Goal: Task Accomplishment & Management: Manage account settings

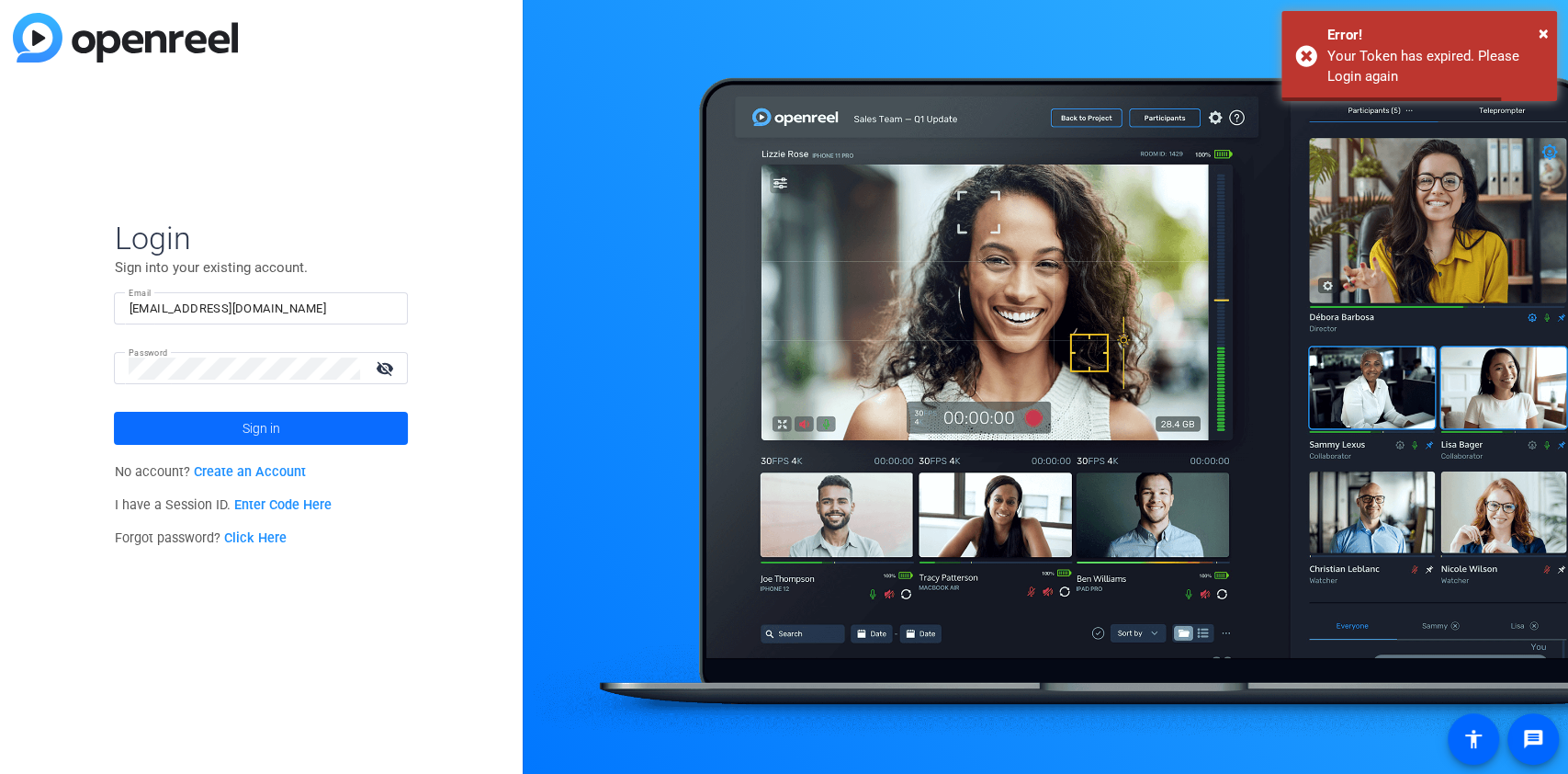
click at [378, 423] on span at bounding box center [261, 428] width 294 height 44
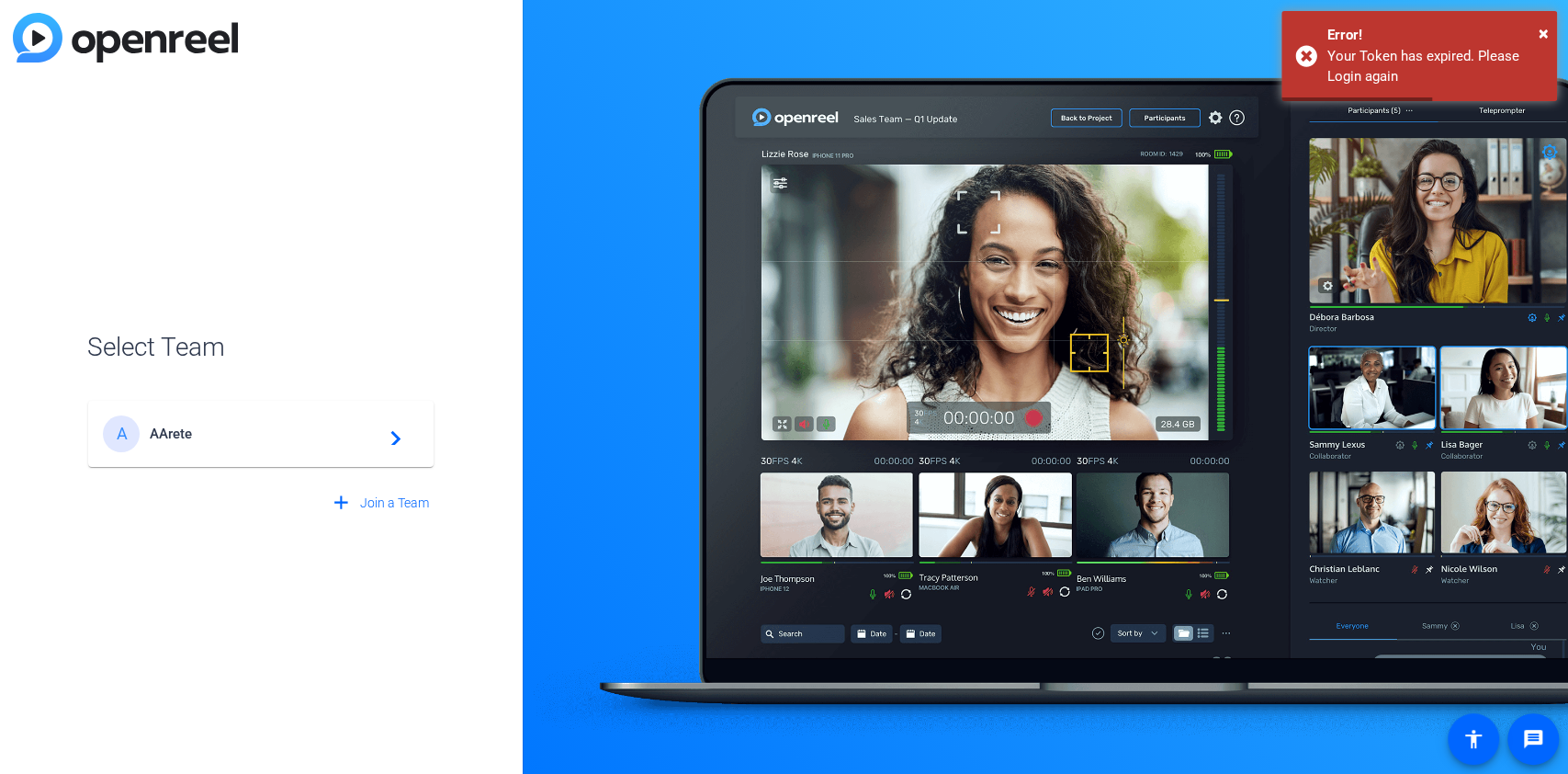
click at [309, 425] on span "AArete" at bounding box center [264, 434] width 230 height 17
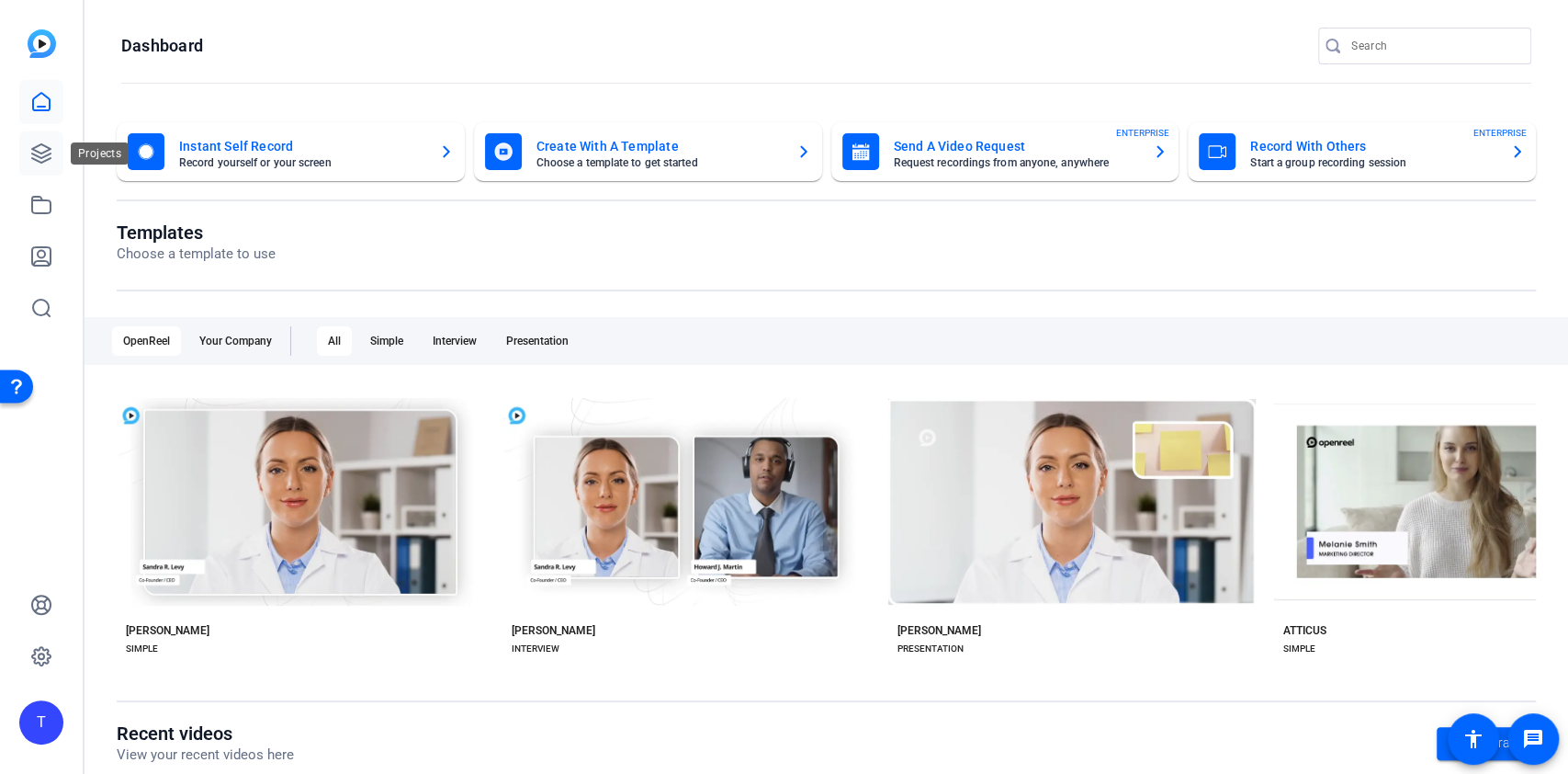
click at [49, 150] on icon at bounding box center [41, 153] width 22 height 22
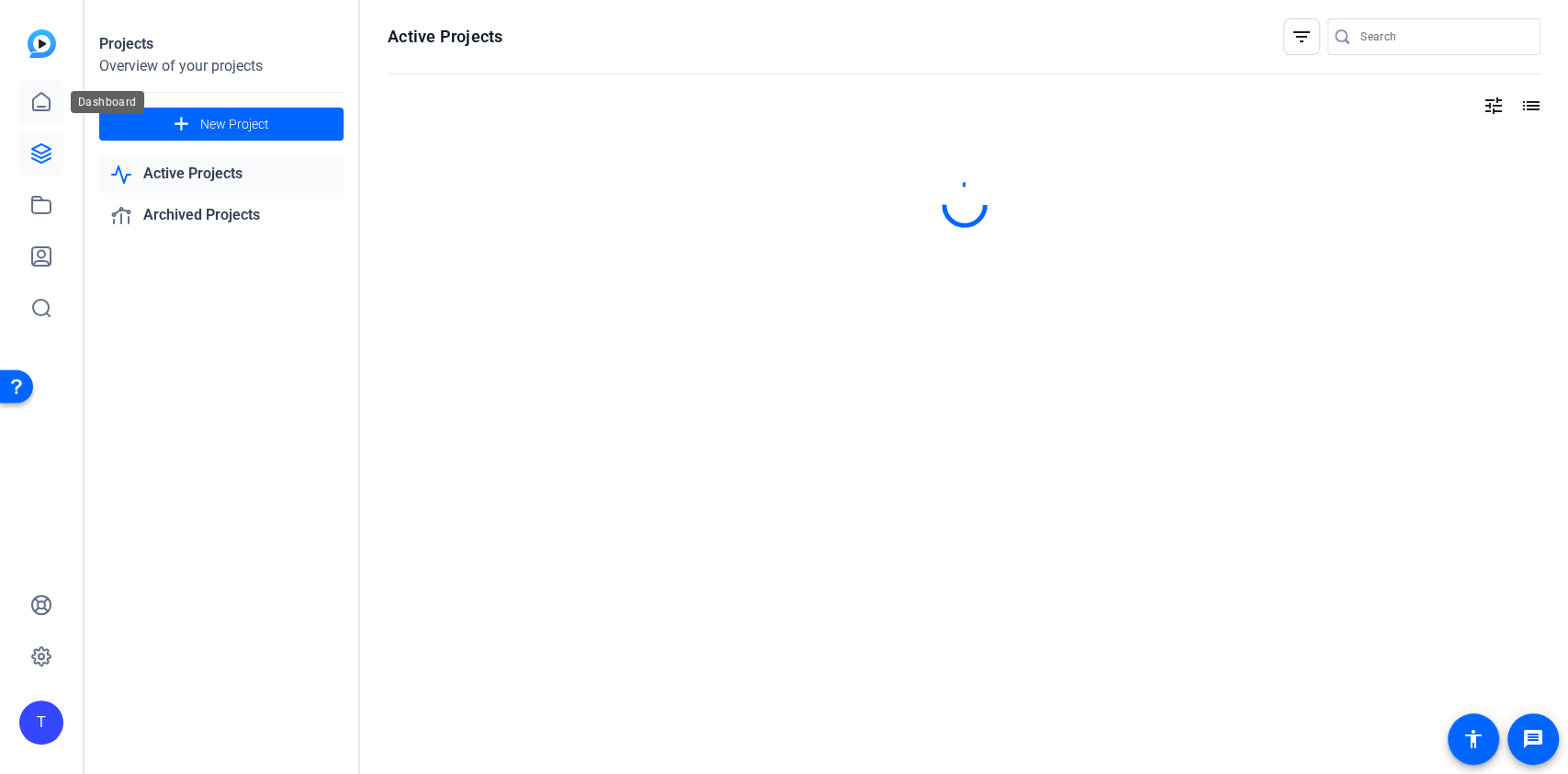
click at [27, 101] on link at bounding box center [41, 102] width 44 height 44
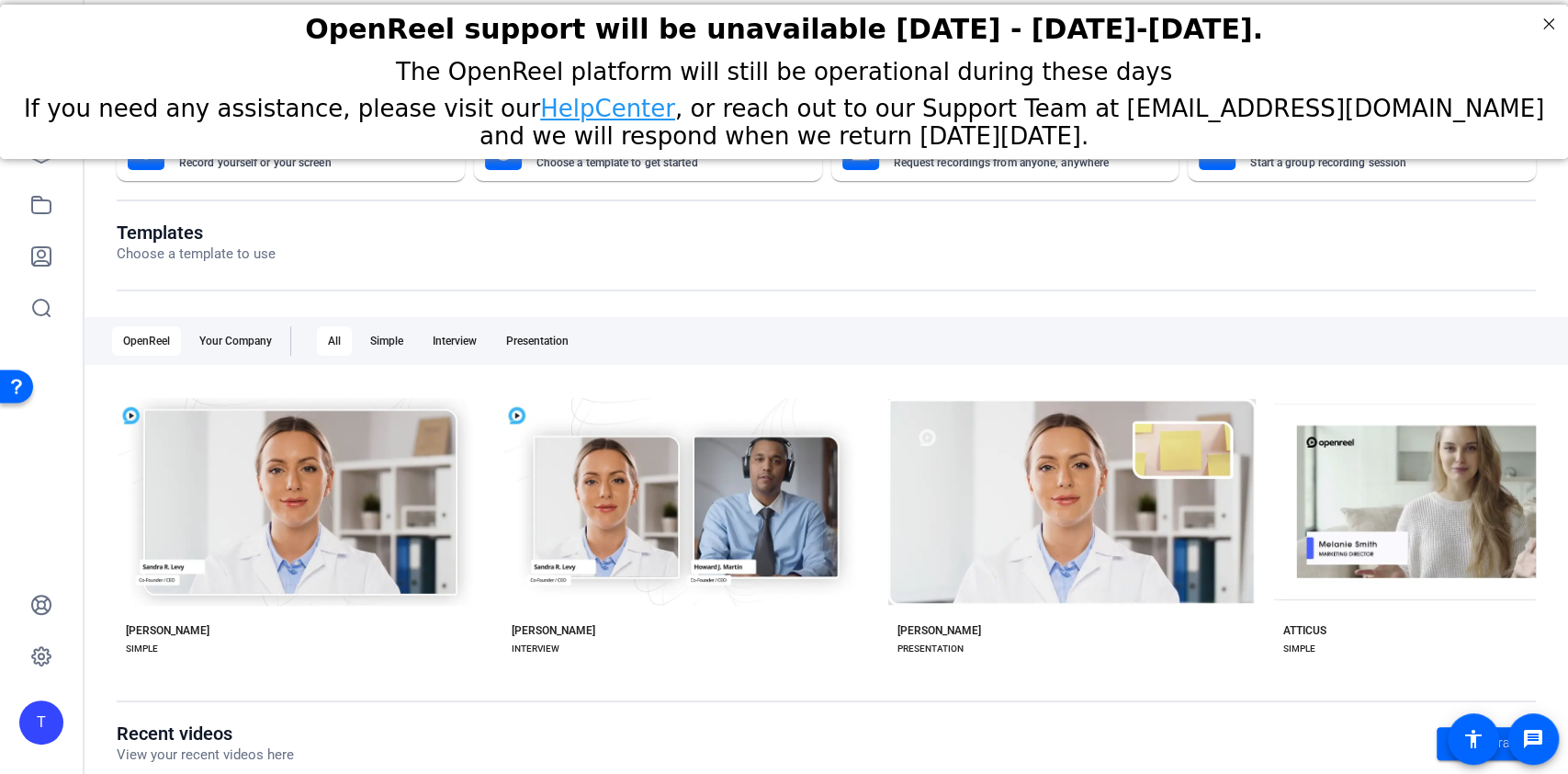
click at [548, 209] on openreel-dashboard-quick-actions "Instant Self Record Record yourself or your screen Create With A Template Choos…" at bounding box center [826, 172] width 1419 height 99
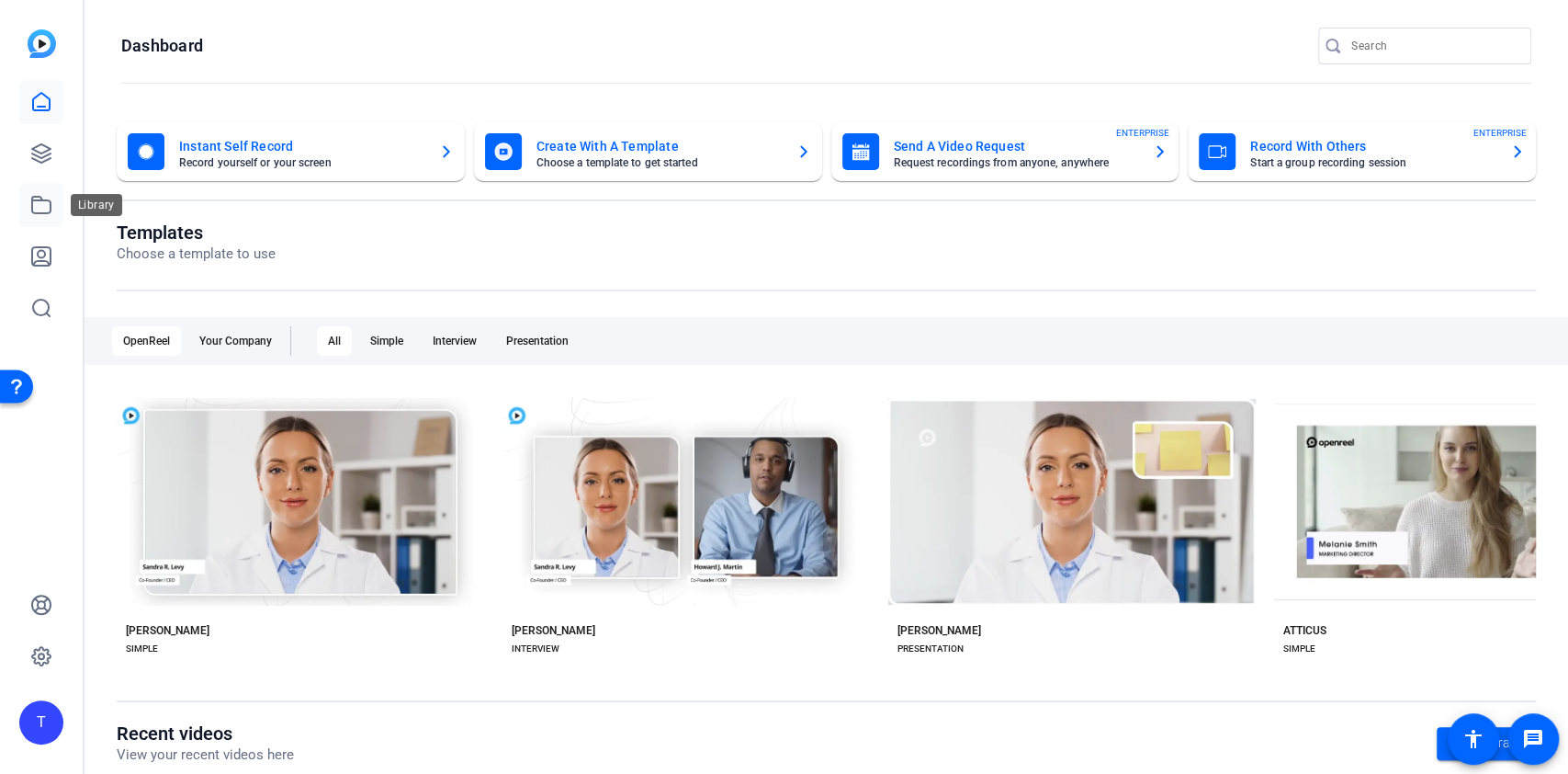
click at [23, 211] on link at bounding box center [41, 205] width 44 height 44
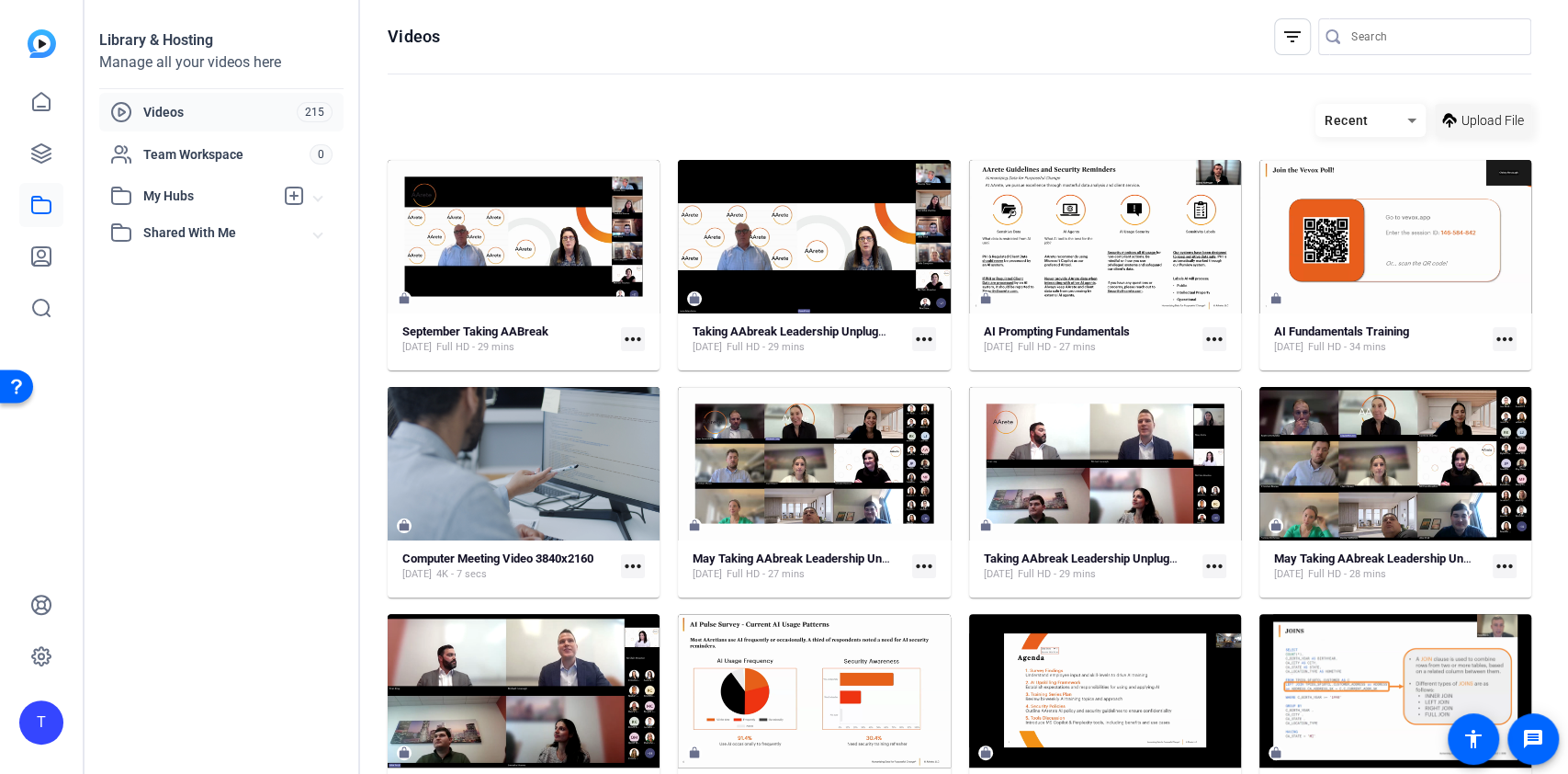
click at [1475, 116] on span "Upload File" at bounding box center [1492, 121] width 63 height 20
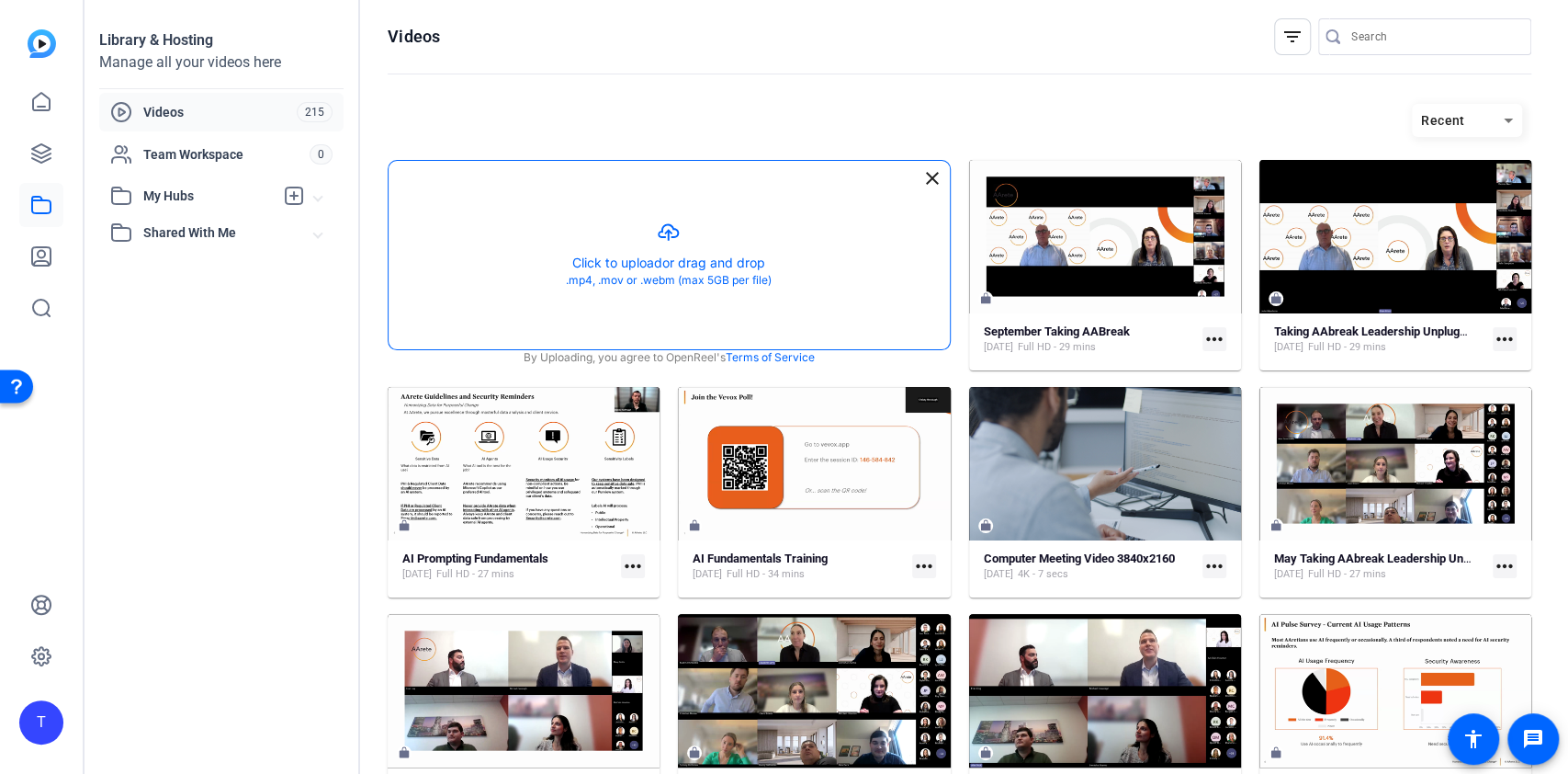
click at [638, 239] on button "button" at bounding box center [669, 255] width 562 height 189
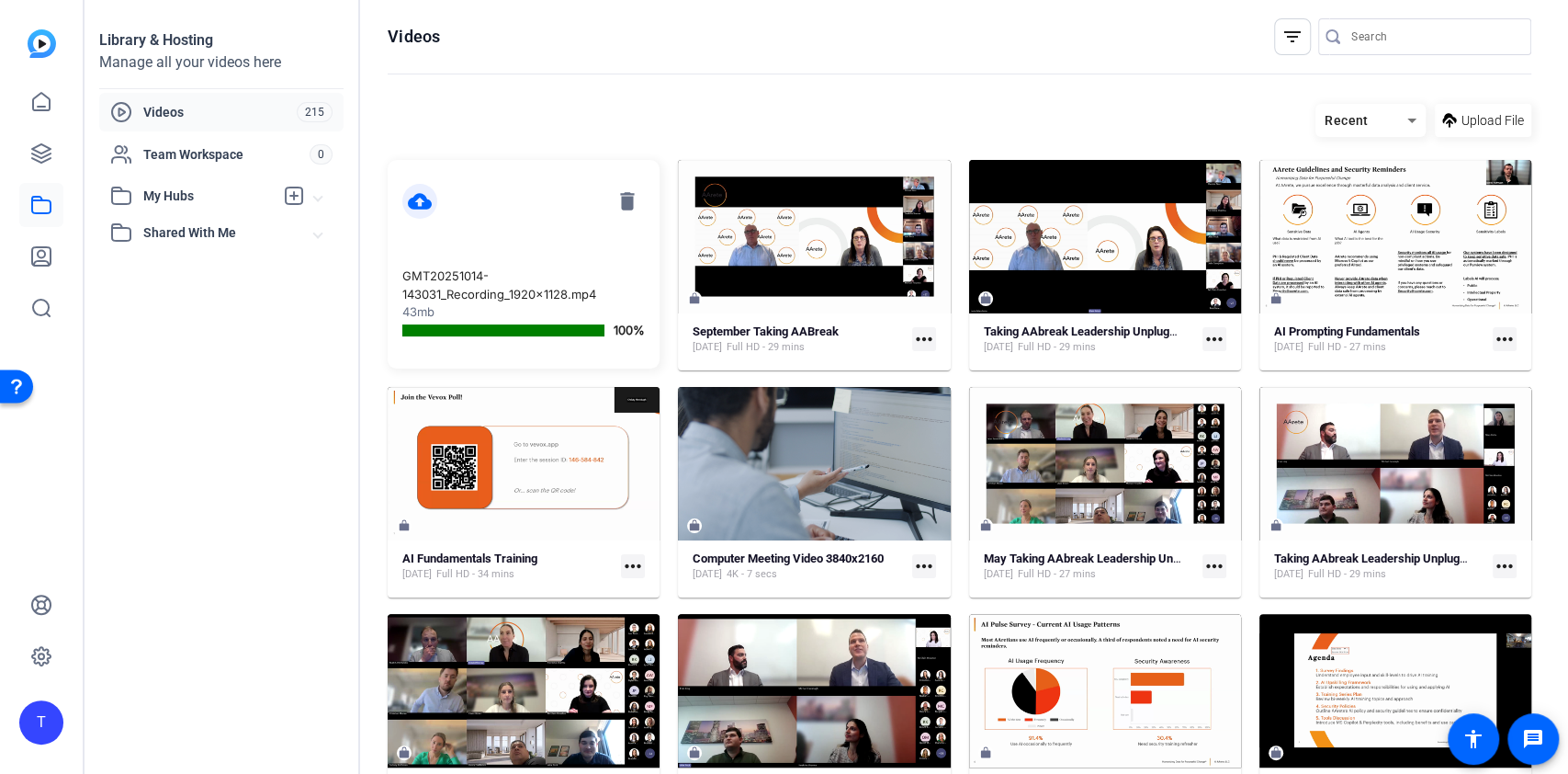
click at [214, 698] on div "Library & Hosting Manage all your videos here Videos 215 Team Workspace 0 My Hu…" at bounding box center [221, 387] width 276 height 774
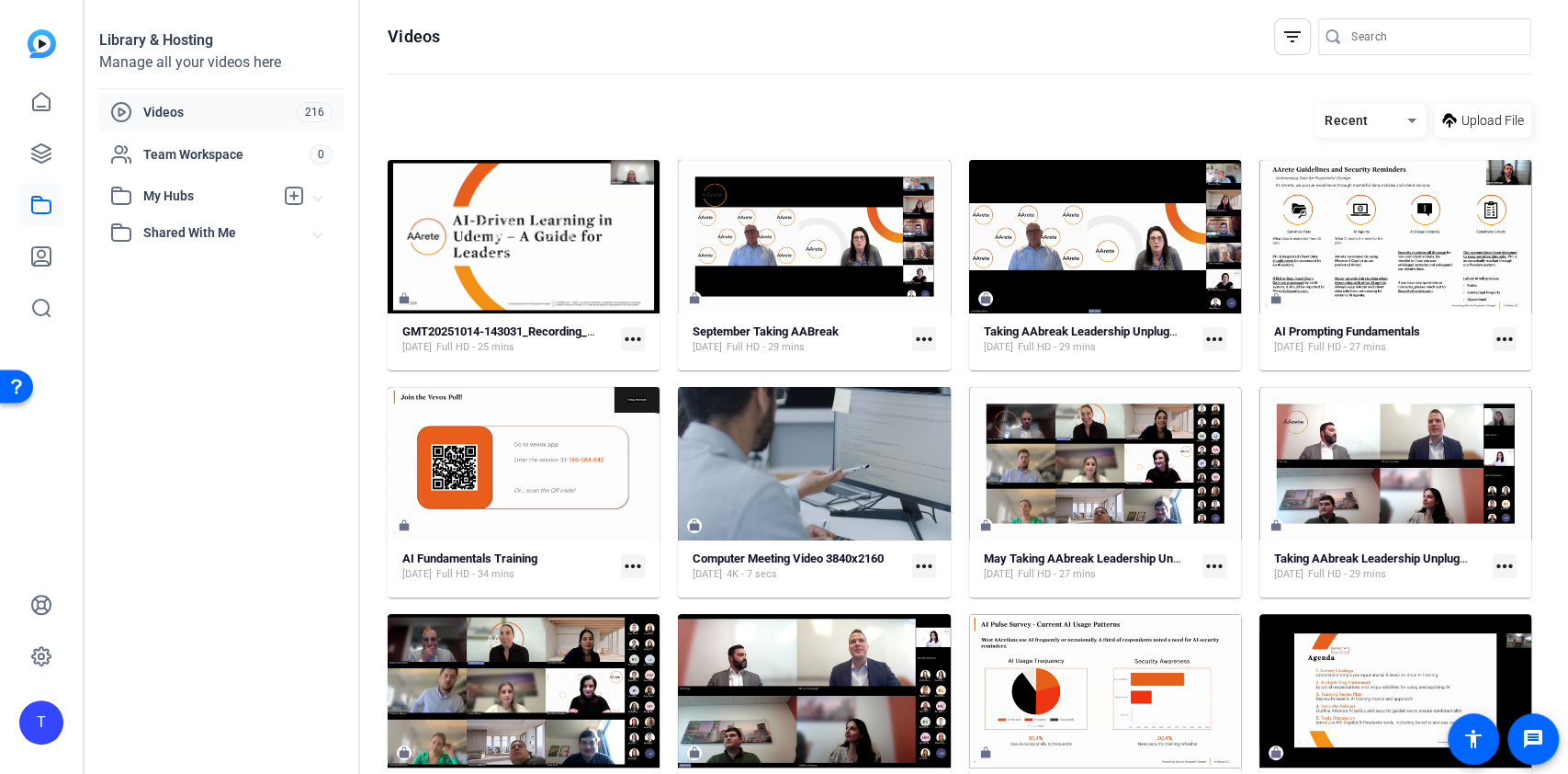
click at [639, 335] on mat-icon "more_horiz" at bounding box center [634, 339] width 24 height 24
click at [535, 339] on div at bounding box center [784, 387] width 1568 height 774
click at [522, 324] on strong "GMT20251014-143031_Recording_1920x1128" at bounding box center [524, 331] width 243 height 14
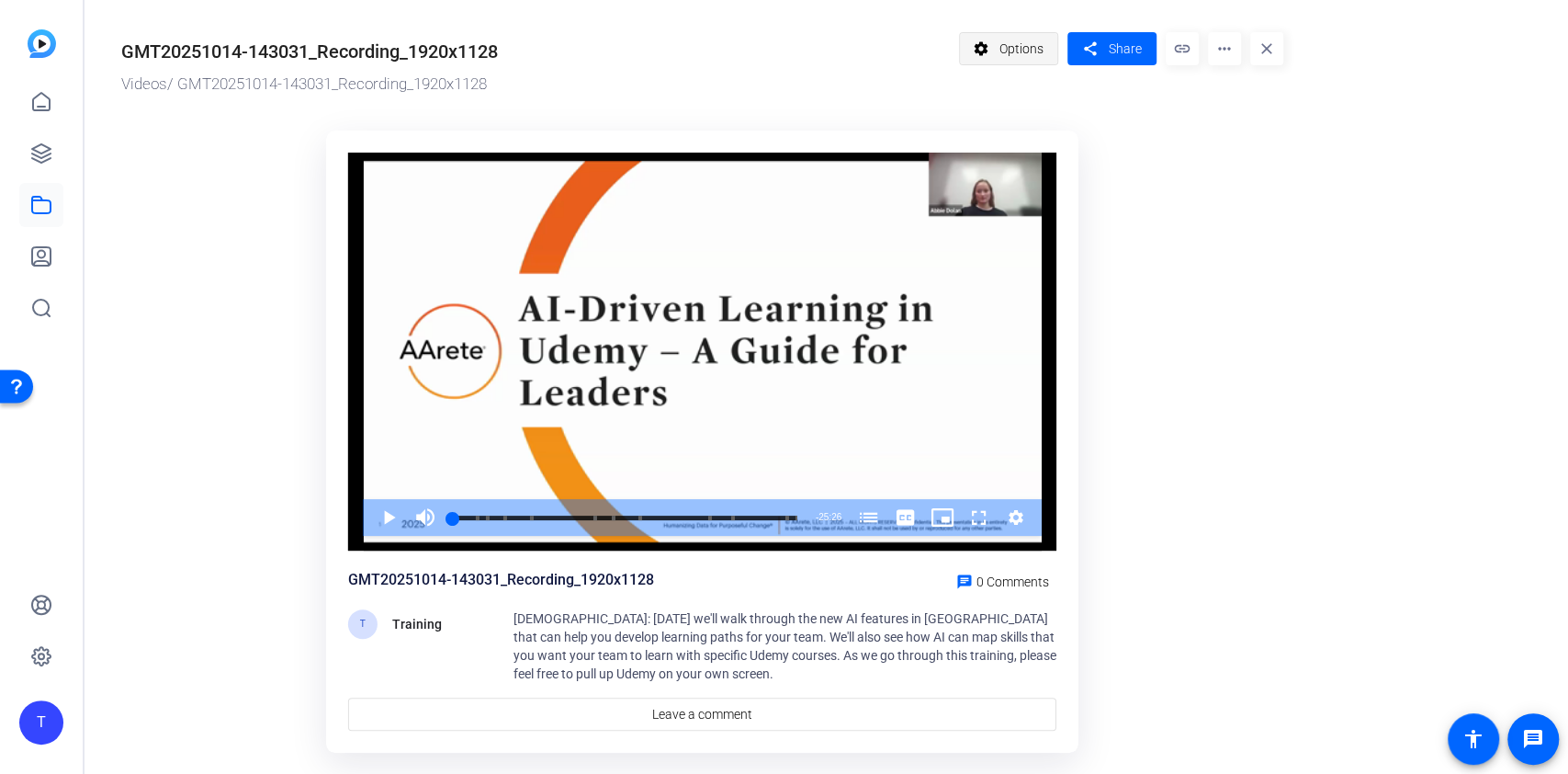
click at [1042, 57] on span "Options" at bounding box center [1021, 48] width 44 height 35
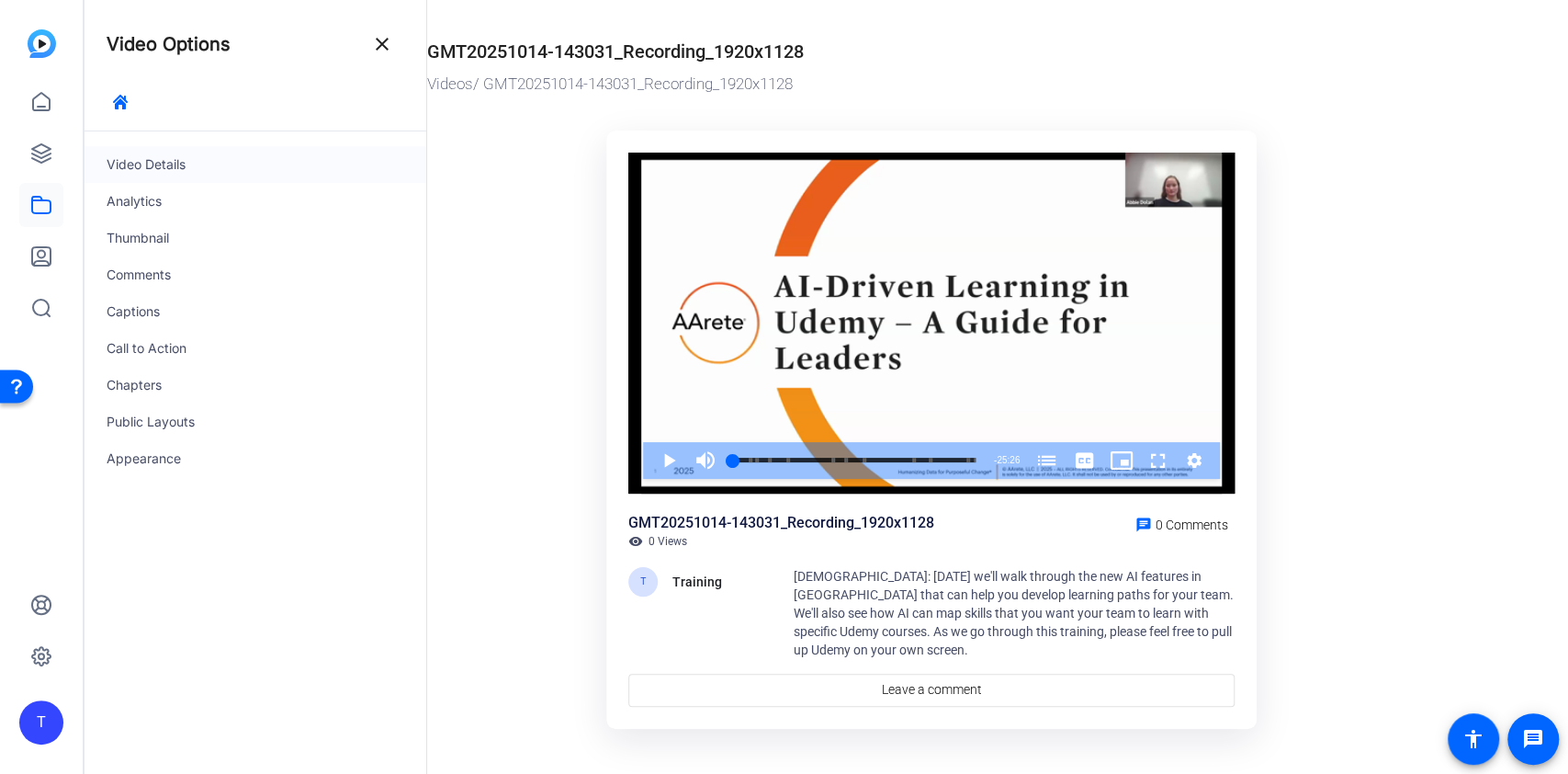
click at [192, 157] on div "Video Details" at bounding box center [255, 164] width 342 height 36
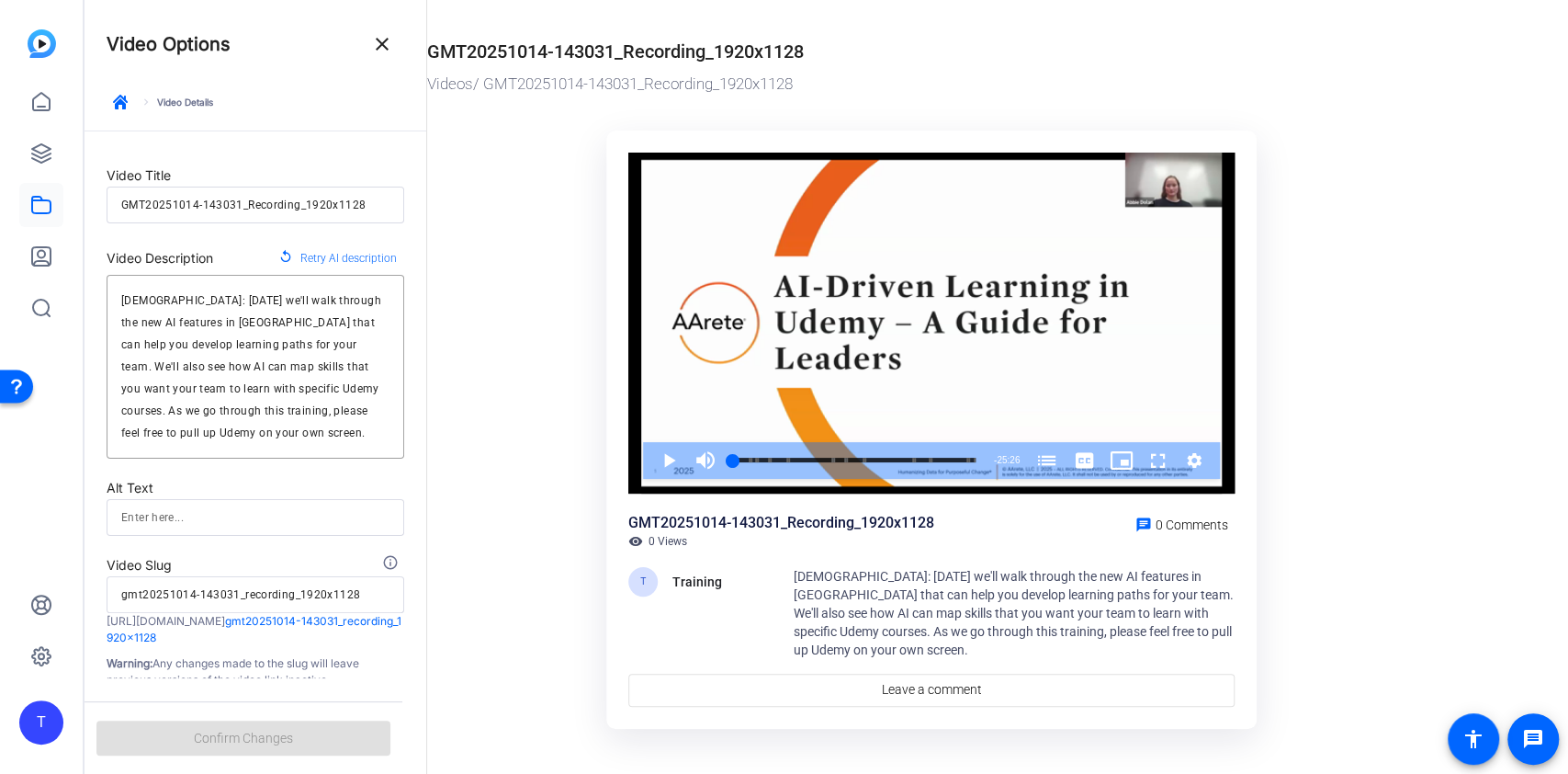
click at [204, 202] on input "GMT20251014-143031_Recording_1920x1128" at bounding box center [255, 205] width 268 height 22
type input "A"
type input "a"
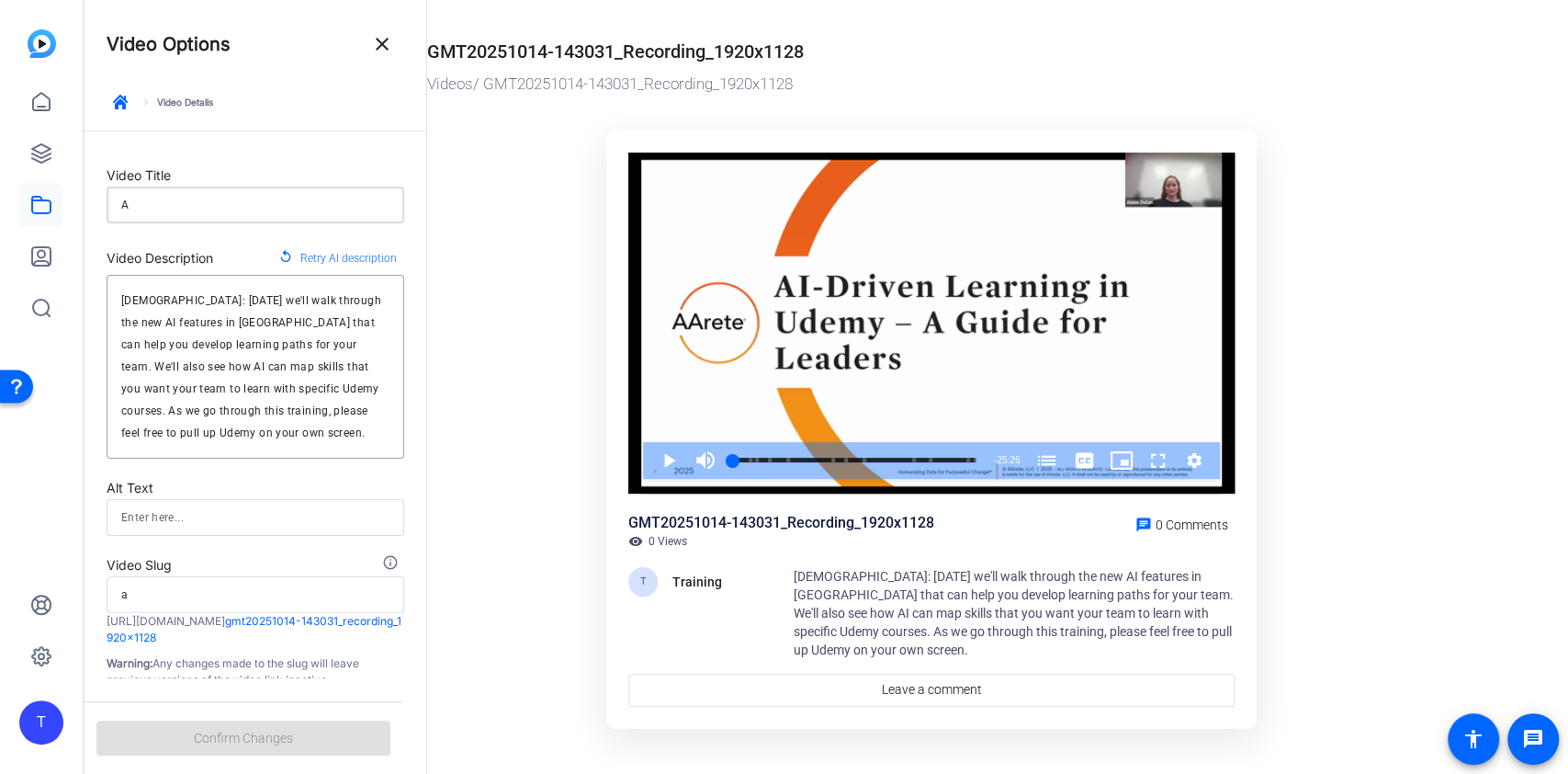
type input "AI"
type input "ai"
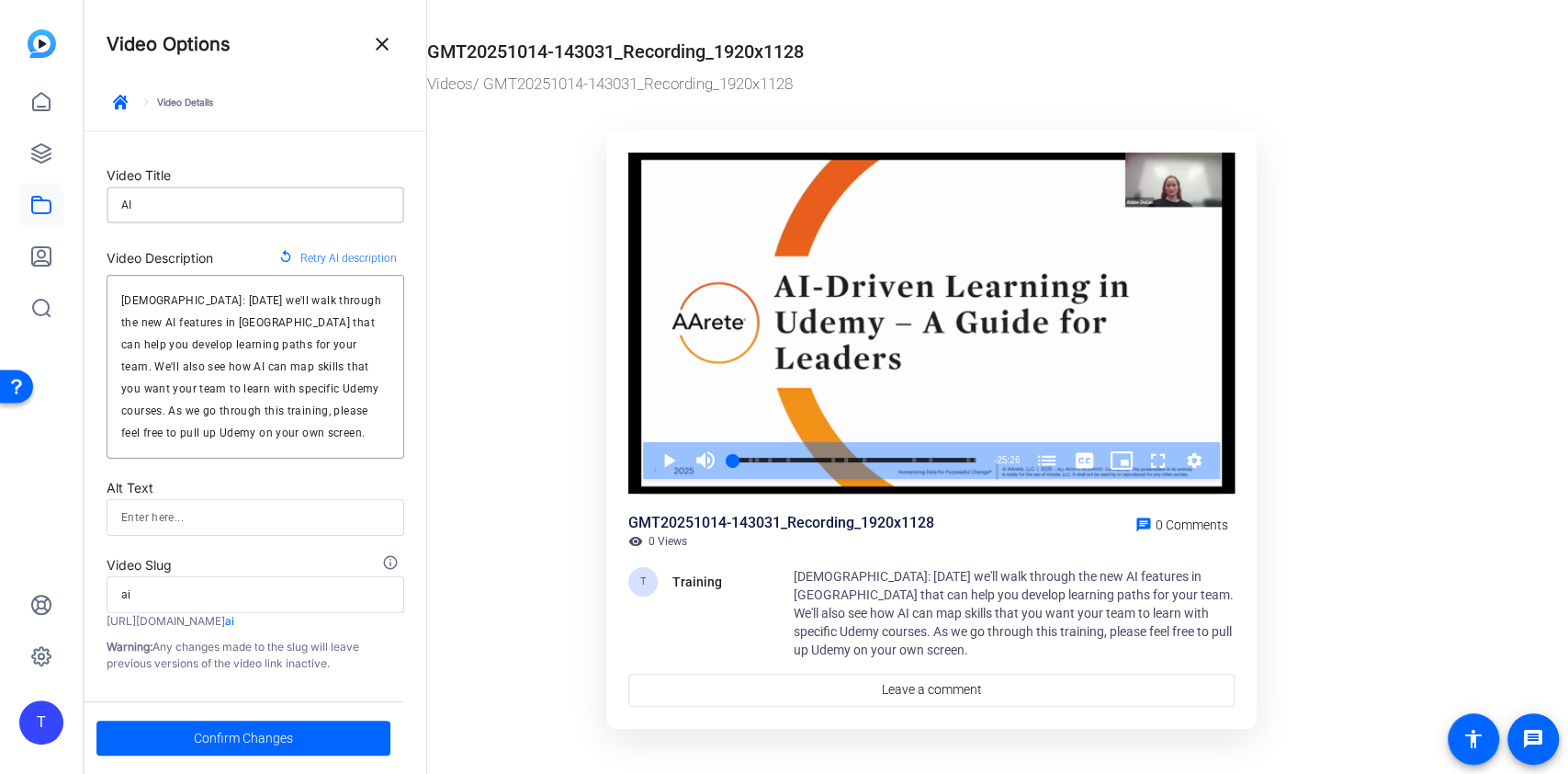
type input "AI-"
type input "ai-"
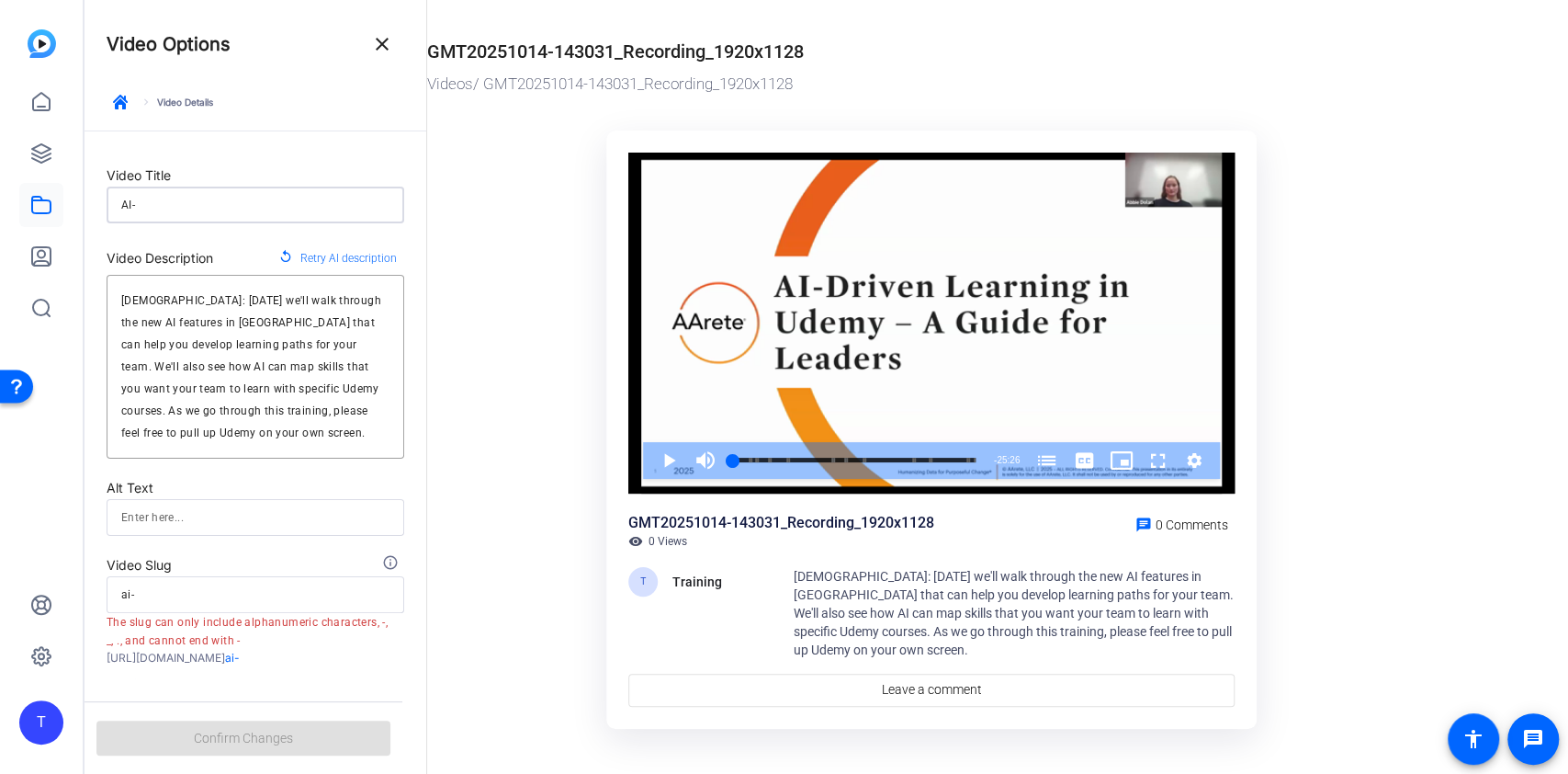
type input "AI-D"
type input "ai-d"
type input "AI-Dr"
type input "ai-dr"
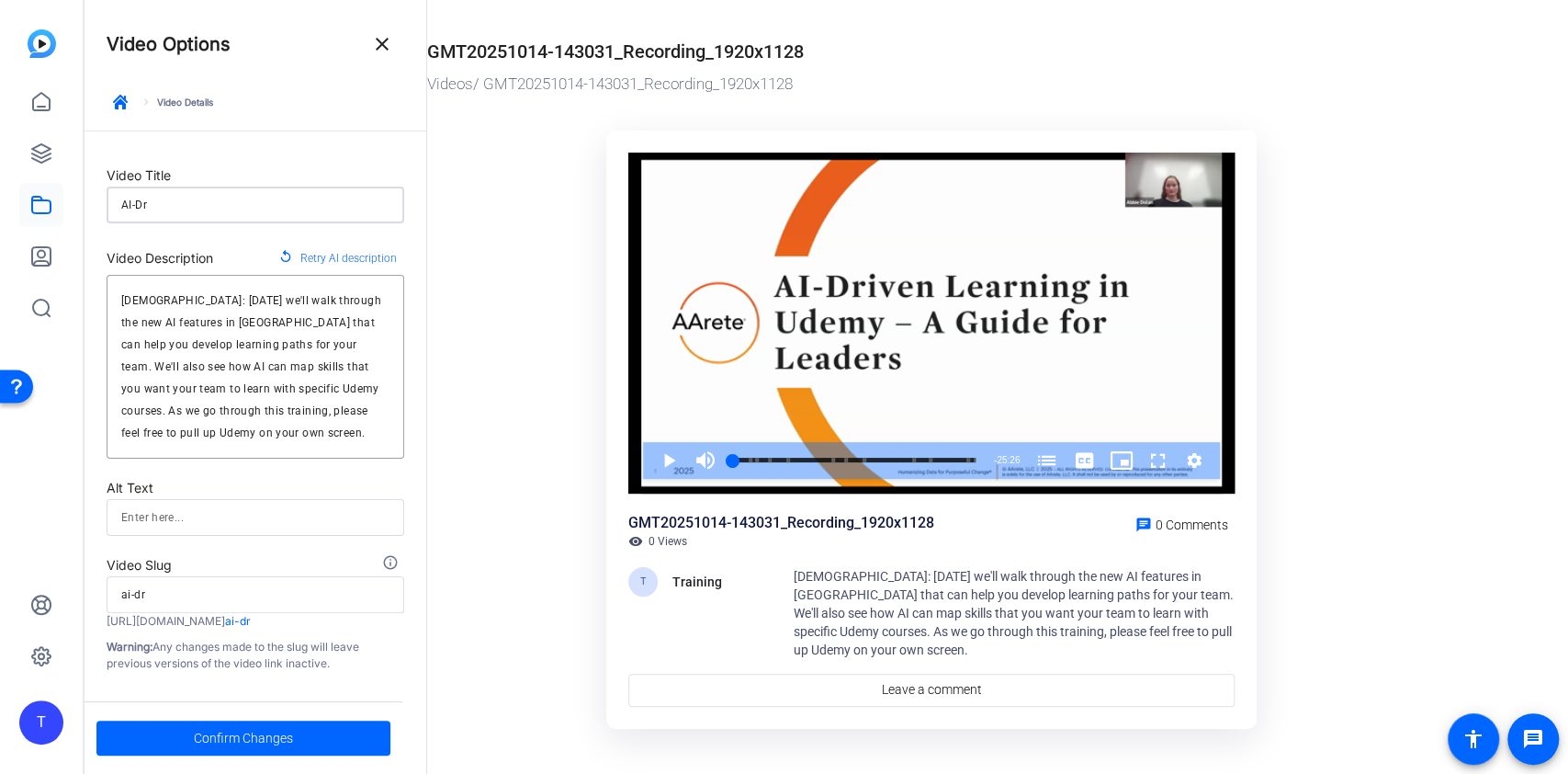
type input "AI-Dri"
type input "ai-dri"
type input "AI-Driv"
type input "ai-driv"
type input "AI-Drive"
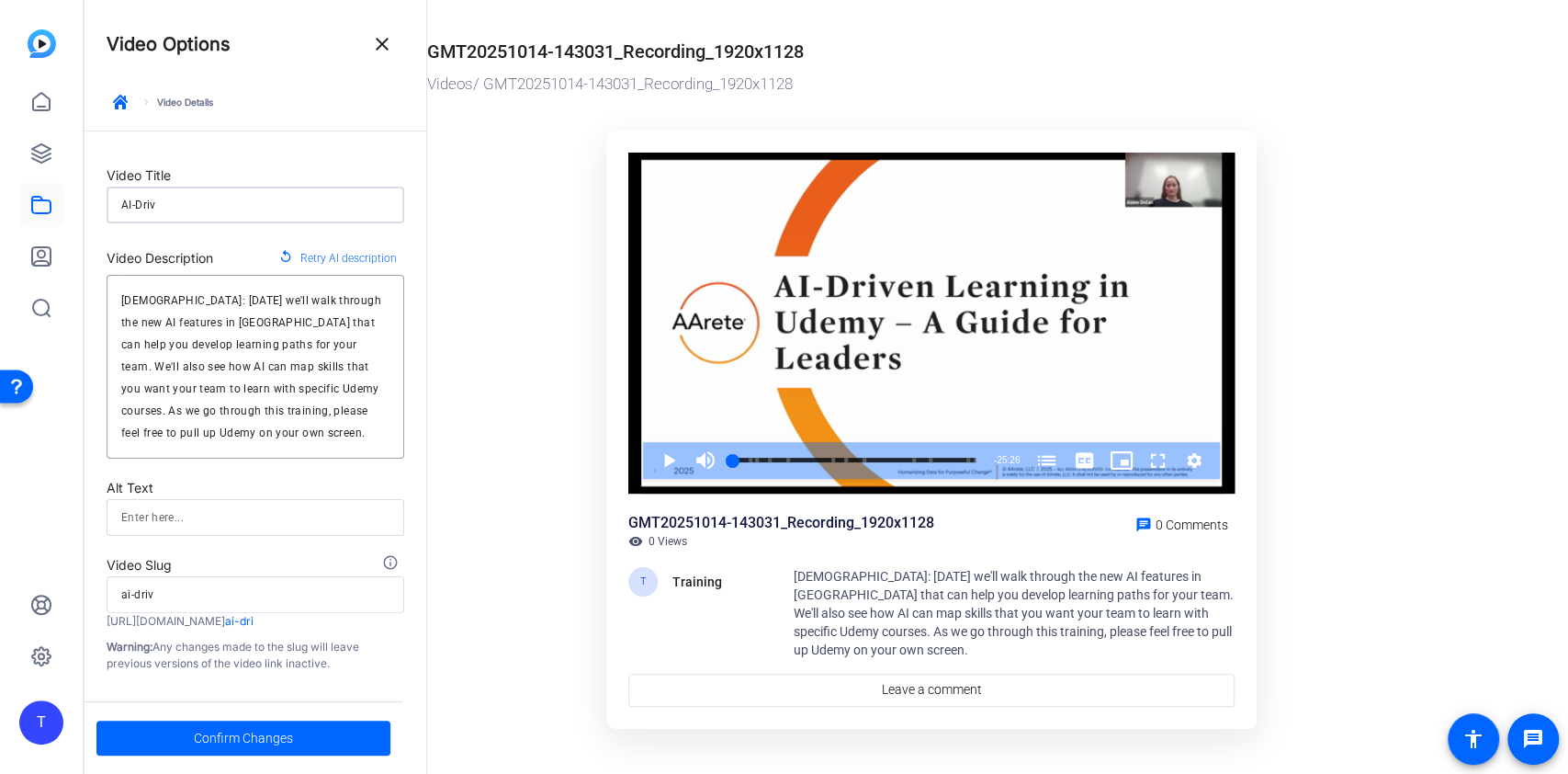
type input "ai-drive"
type input "AI-Driven"
type input "ai-driven"
type input "AI-Driven"
type input "ai-driven"
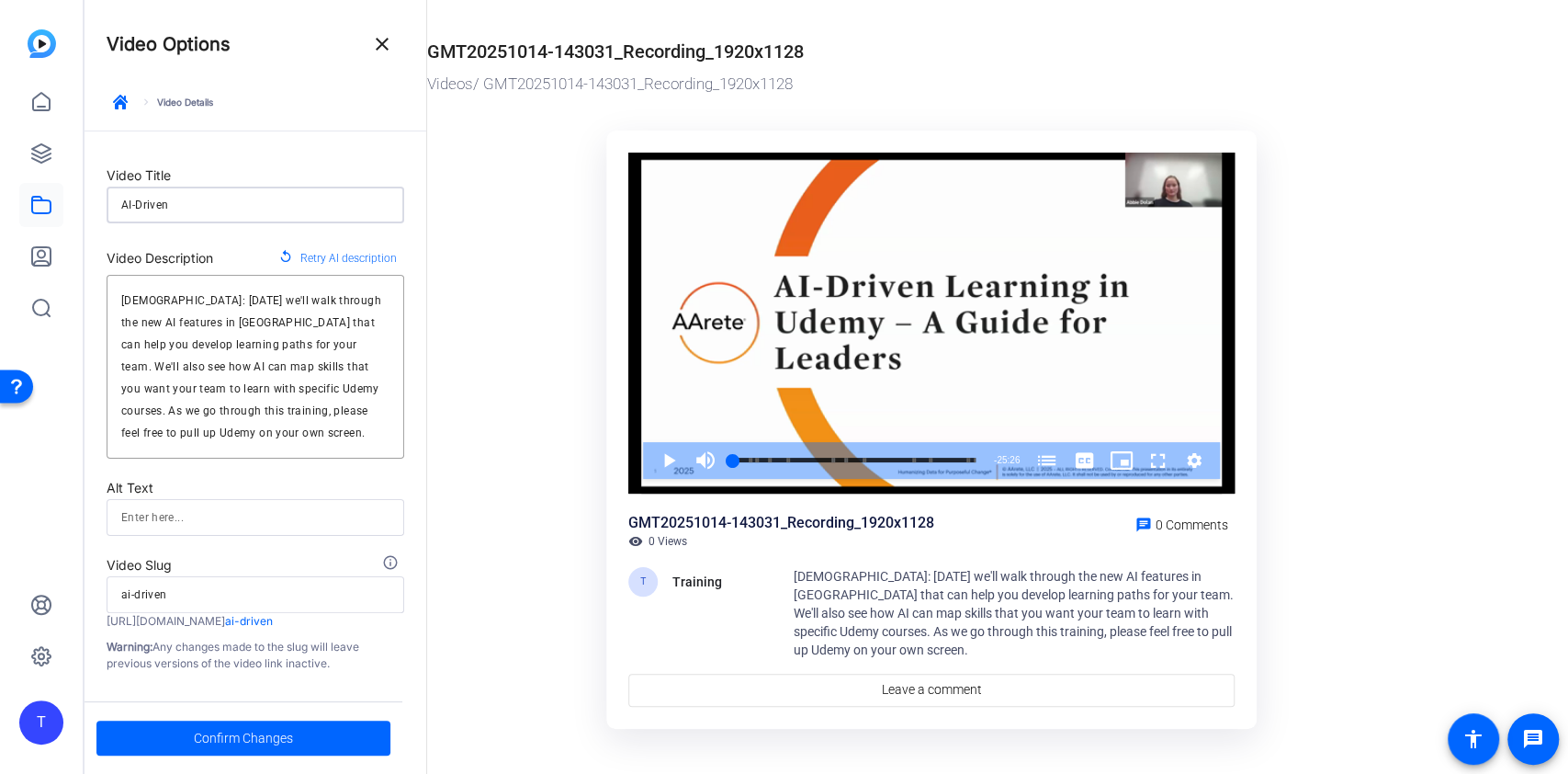
type input "AI-Driven L"
type input "ai-driven-l"
type input "AI-Driven Le"
type input "ai-driven-le"
type input "AI-Driven Lea"
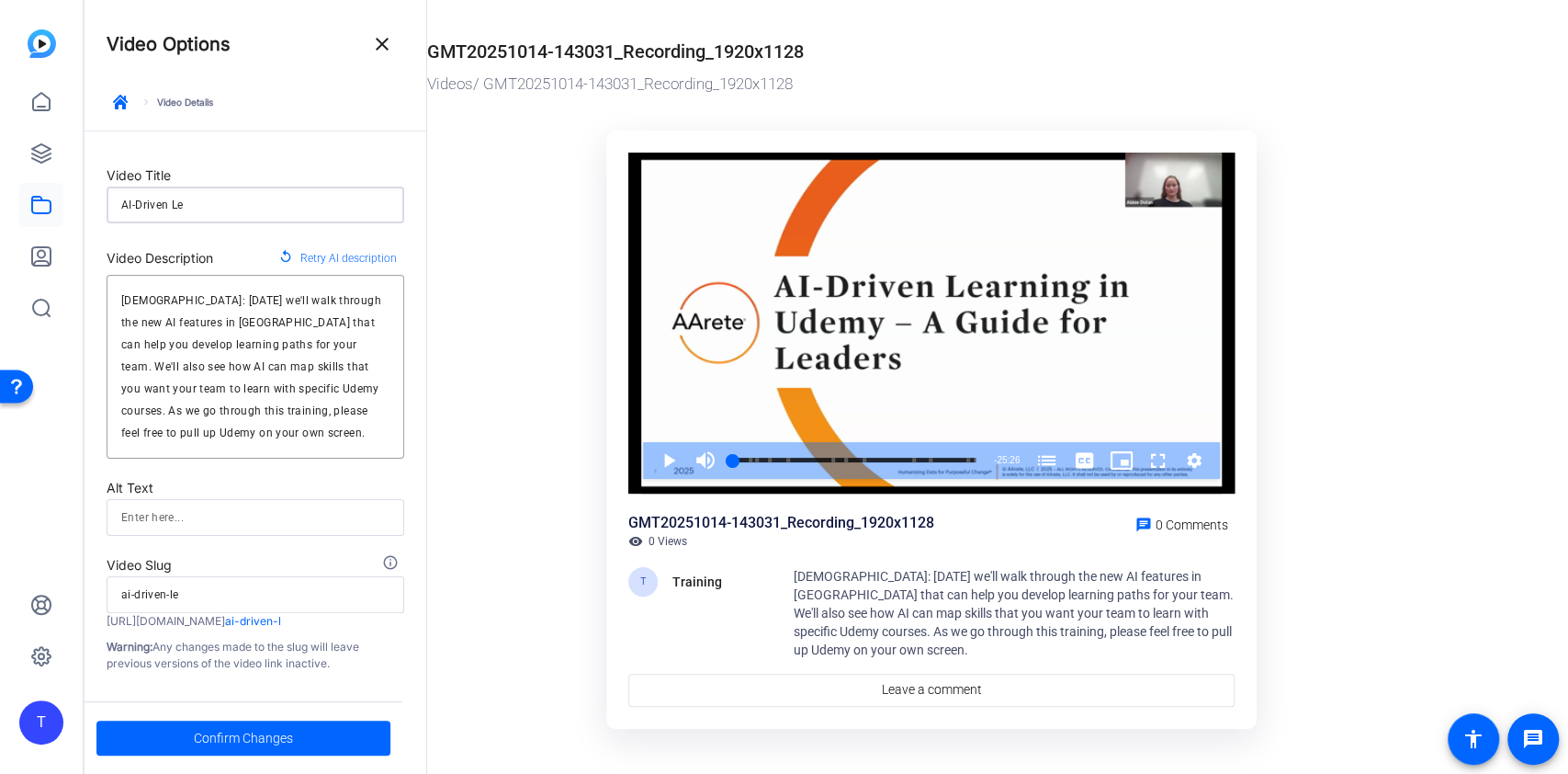
type input "ai-driven-lea"
type input "AI-Driven [PERSON_NAME]"
type input "ai-driven-[PERSON_NAME]"
type input "AI-Driven Learn"
type input "ai-driven-learn"
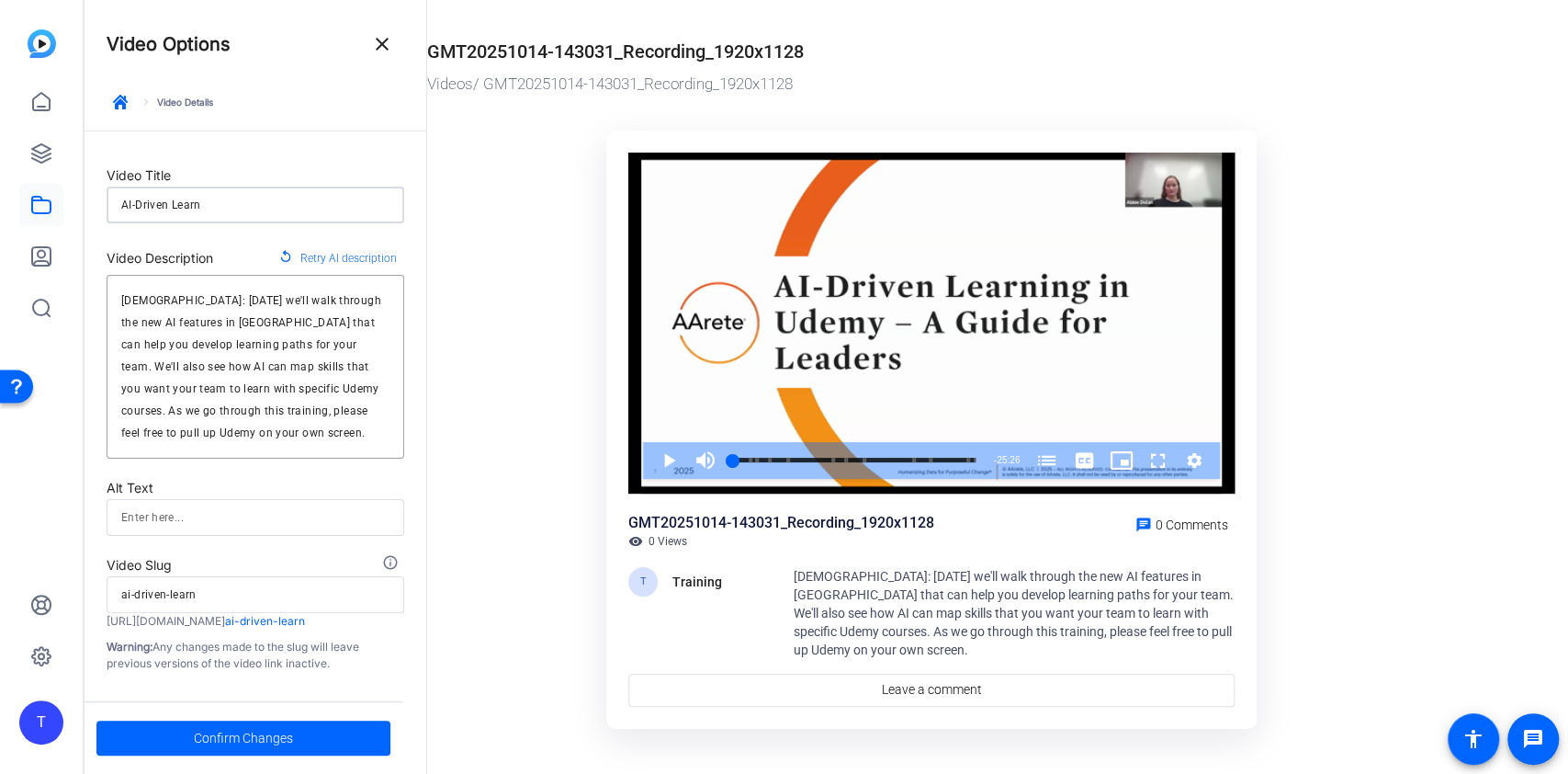
type input "AI-Driven Learni"
type input "ai-driven-learni"
type input "AI-Driven Learnin"
type input "ai-driven-learnin"
type input "AI-Driven Learning"
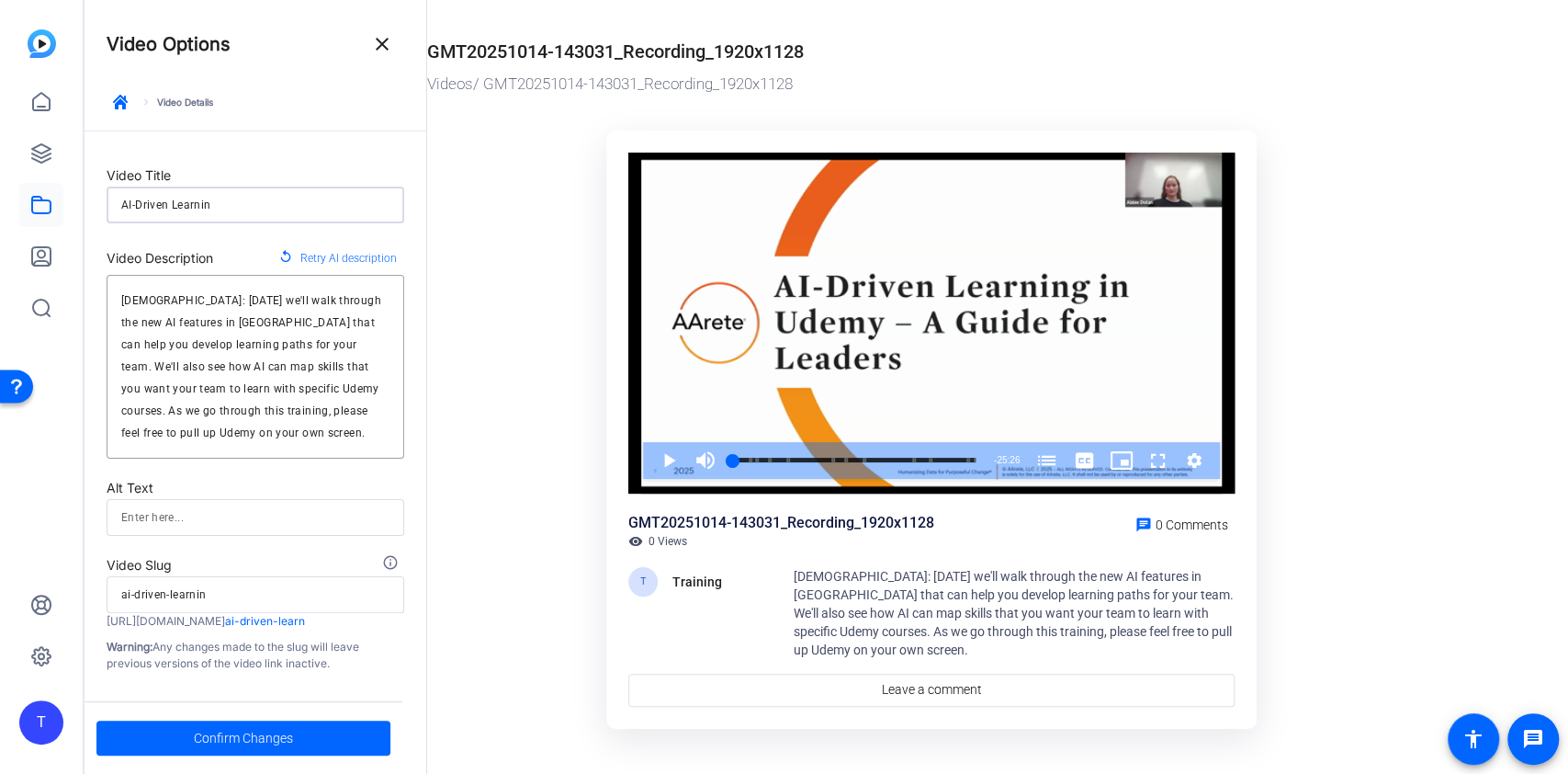
type input "ai-driven-learning"
type input "AI-Driven Learning"
type input "ai-driven-learning"
type input "AI-Driven Learning i"
type input "ai-driven-learning-i"
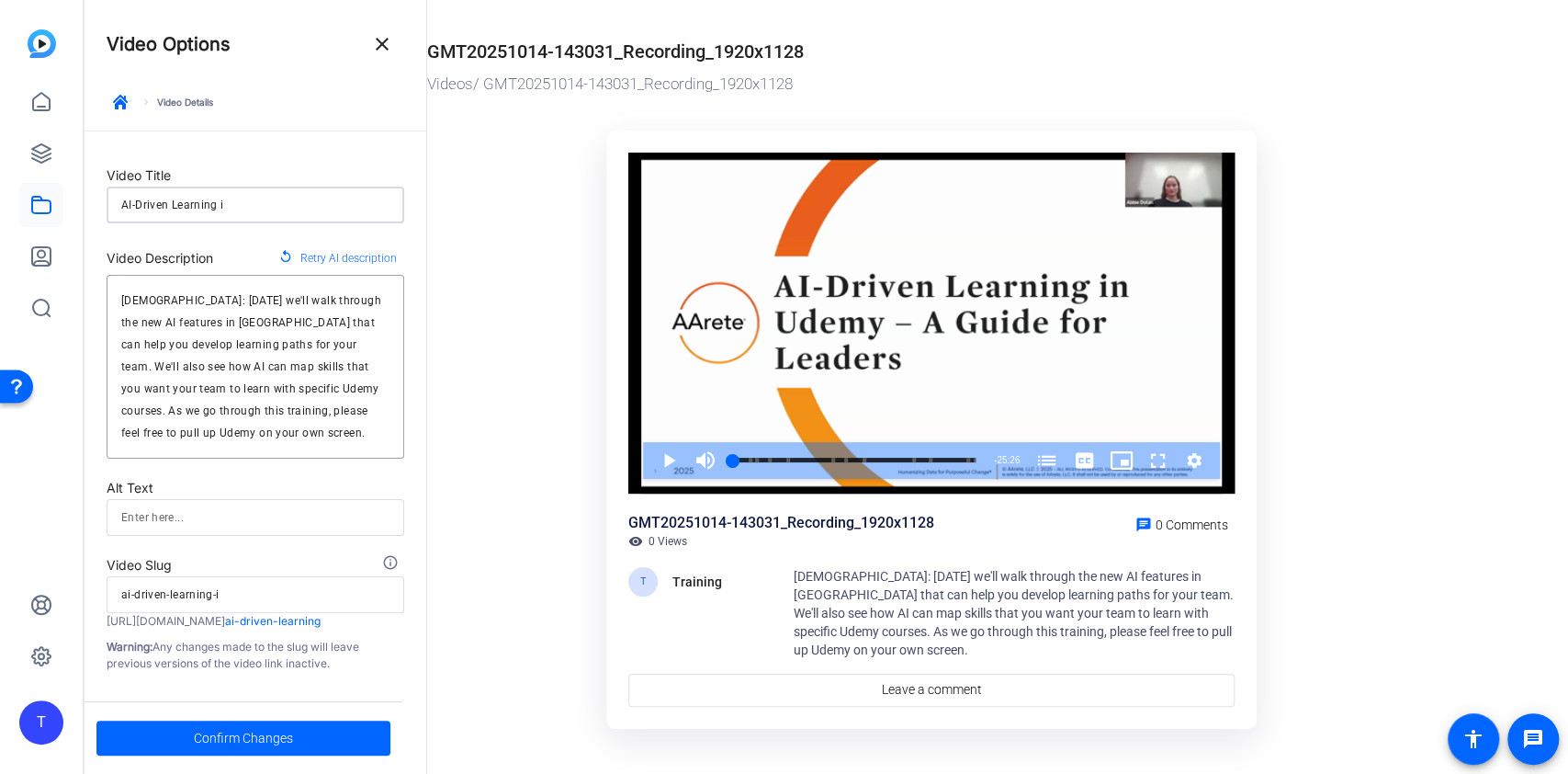
type input "AI-Driven Learning in"
type input "ai-driven-learning-in"
type input "AI-Driven Learning in"
type input "ai-driven-learning-in"
type input "AI-Driven Learning in U"
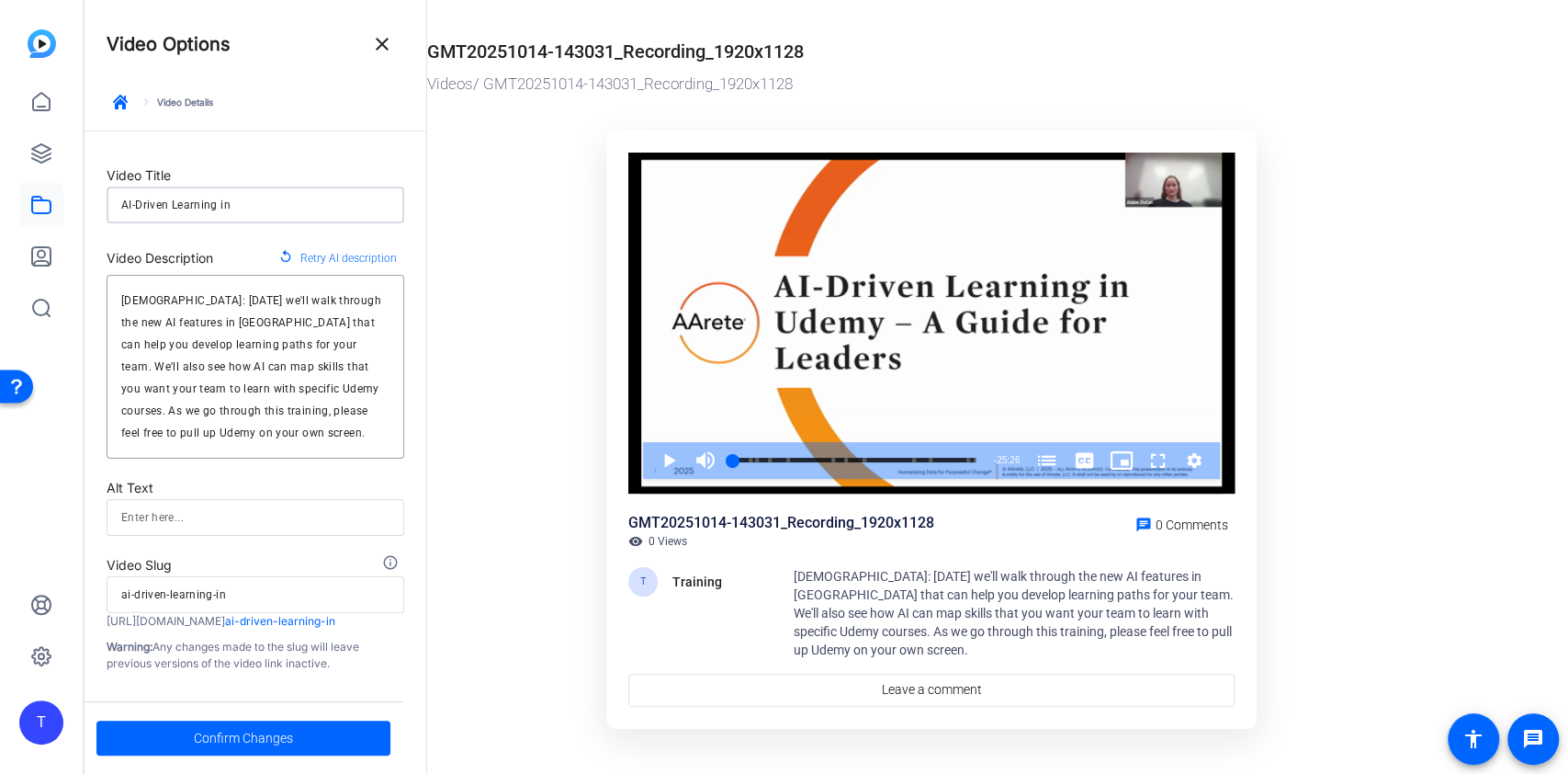
type input "ai-driven-learning-in-u"
type input "AI-Driven Learning in Ud"
type input "ai-driven-learning-in-ud"
type input "AI-Driven Learning in [GEOGRAPHIC_DATA]"
type input "ai-driven-learning-in-[GEOGRAPHIC_DATA]"
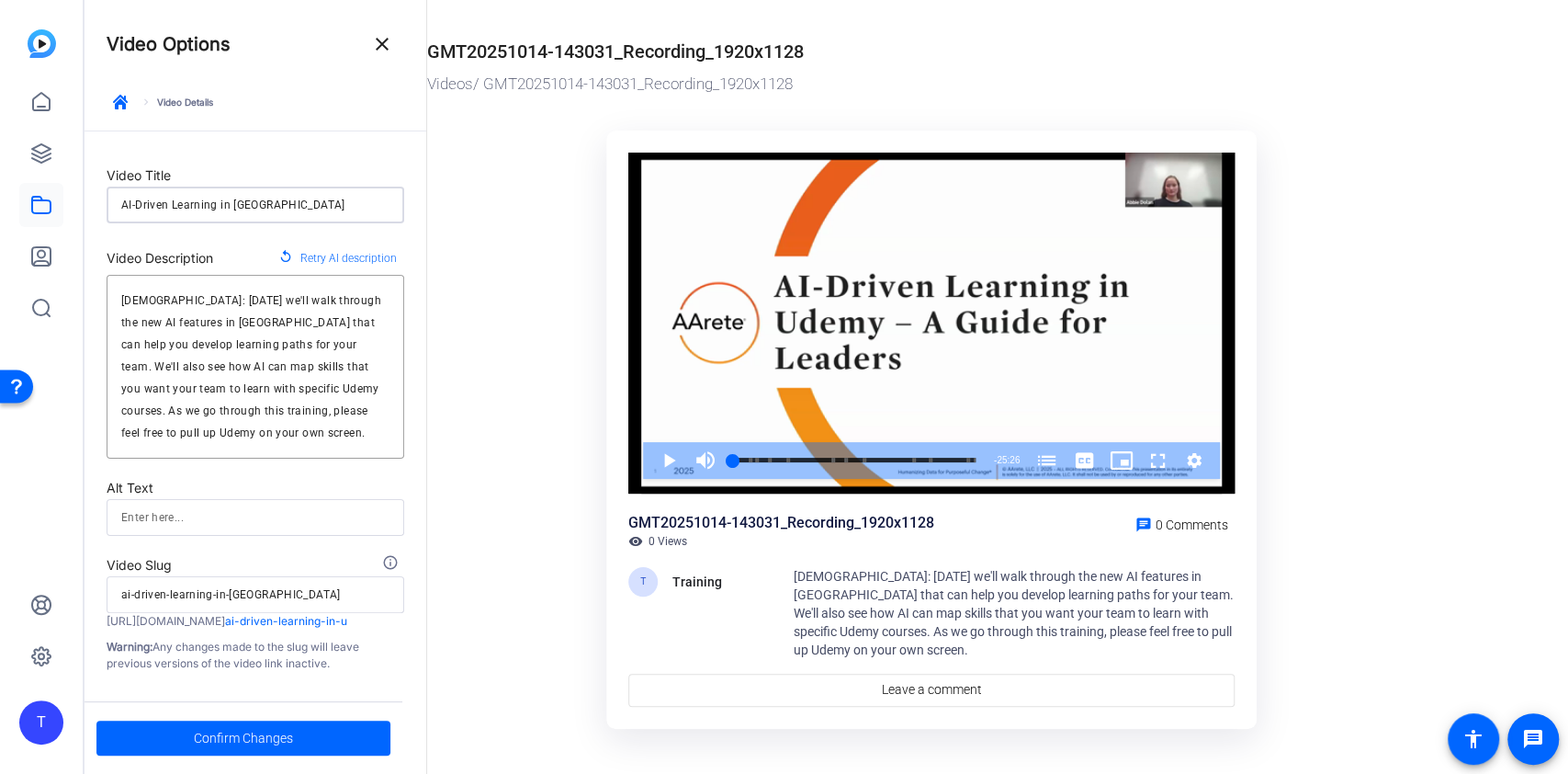
type input "AI-Driven Learning in Udem"
type input "ai-driven-learning-in-[GEOGRAPHIC_DATA]"
type input "AI-Driven Learning in [GEOGRAPHIC_DATA]"
type input "ai-driven-learning-in-udemy"
type input "AI-Driven Learning in [GEOGRAPHIC_DATA]"
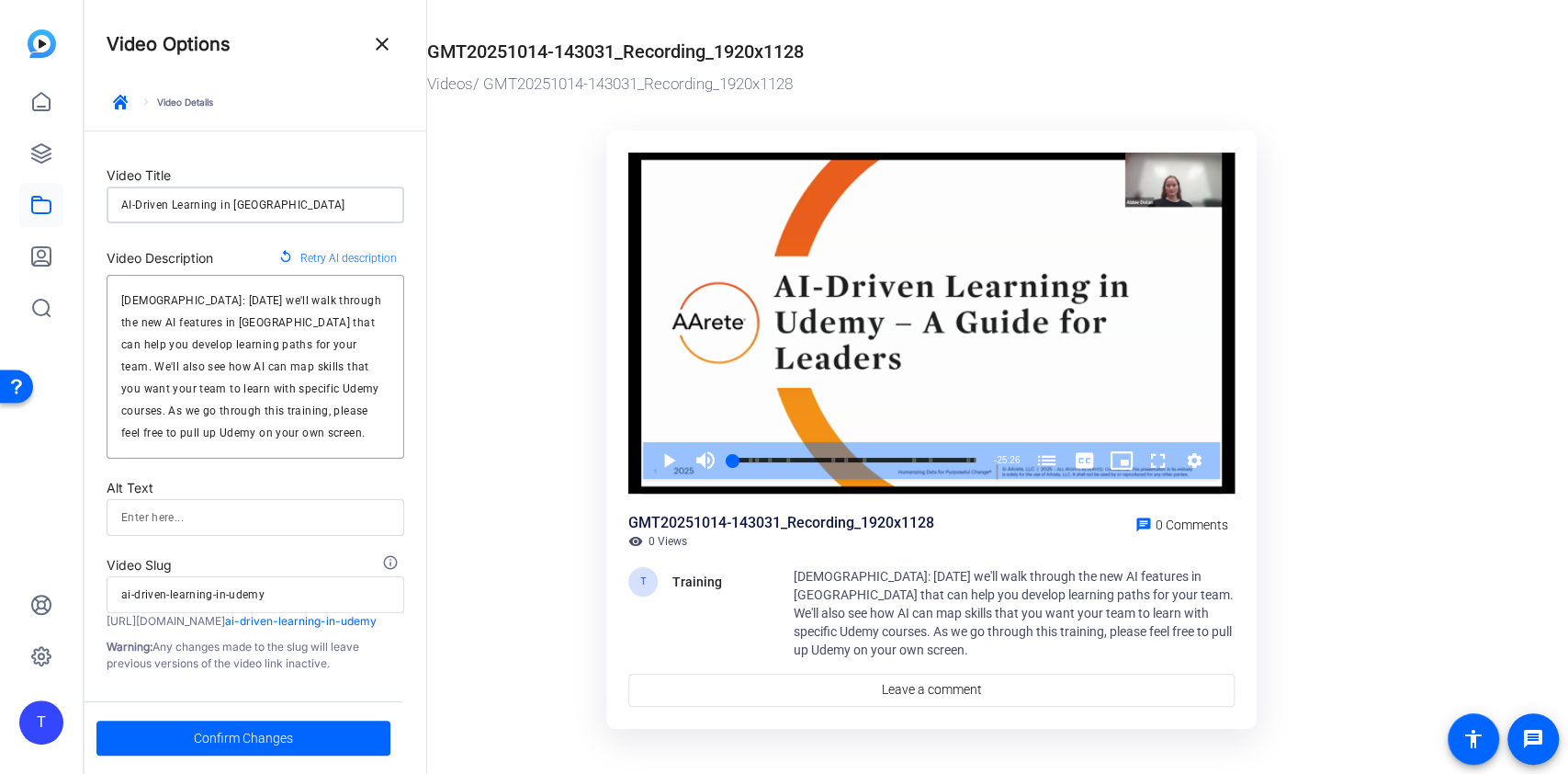
type input "ai-driven-learning-in-udemy"
type input "AI-Driven Learning in [GEOGRAPHIC_DATA]"
type input "ai-driven-learning-in-udemy"
type input "AI-Driven Learning in [GEOGRAPHIC_DATA]"
click at [278, 745] on span "Confirm Changes" at bounding box center [243, 738] width 99 height 35
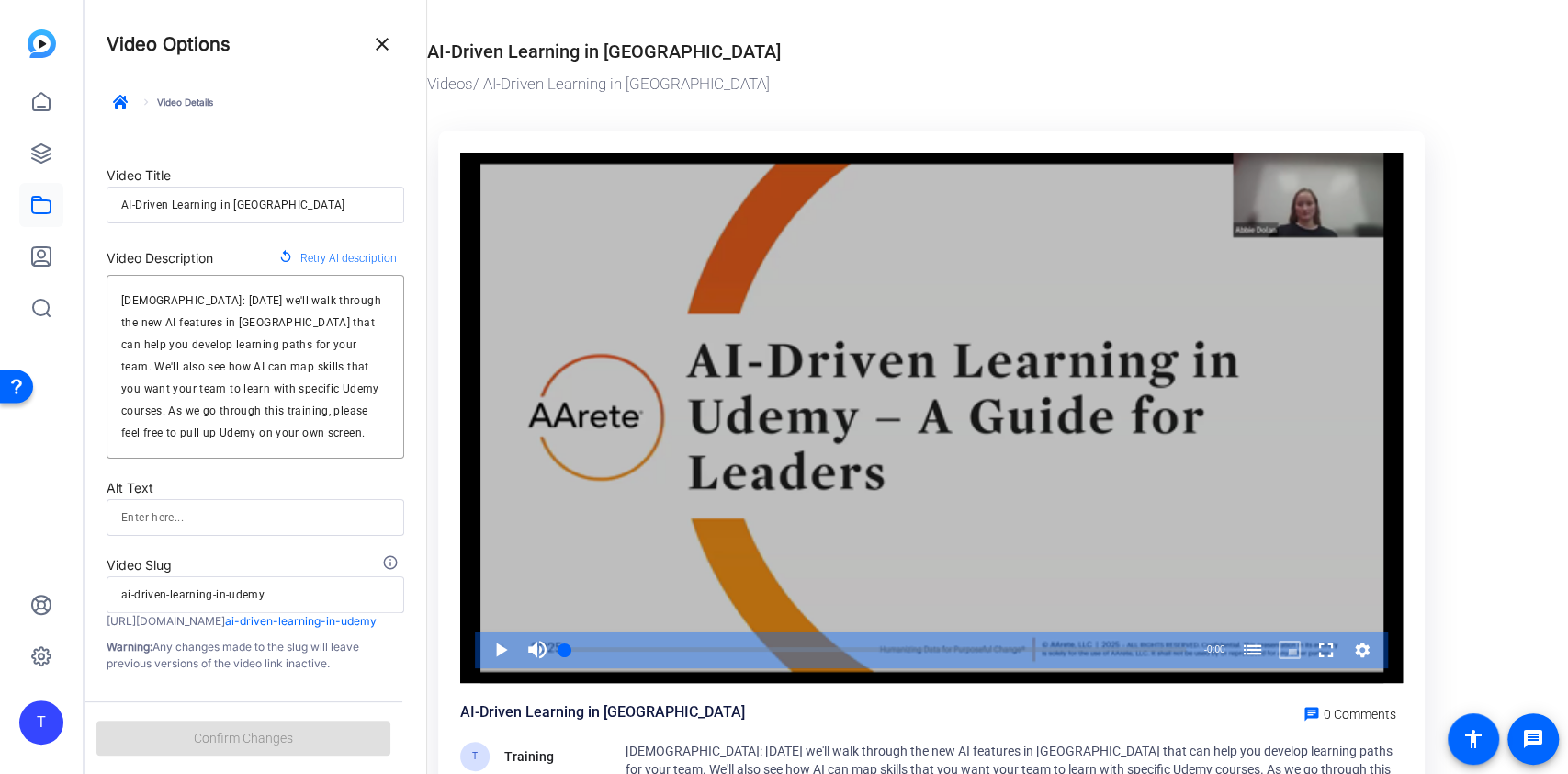
click at [509, 334] on div "Video Player" at bounding box center [932, 417] width 943 height 530
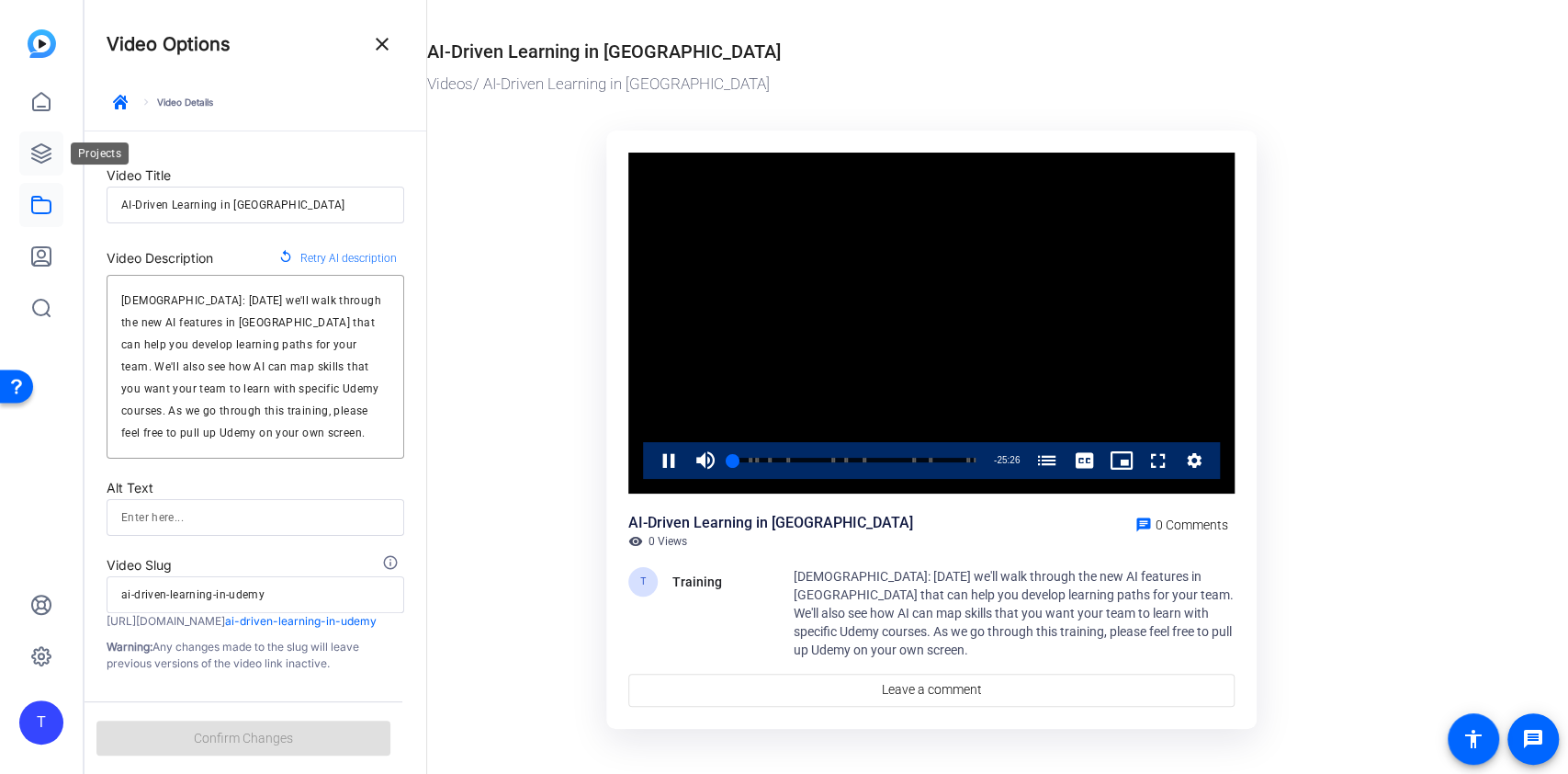
click at [49, 143] on icon at bounding box center [41, 153] width 22 height 22
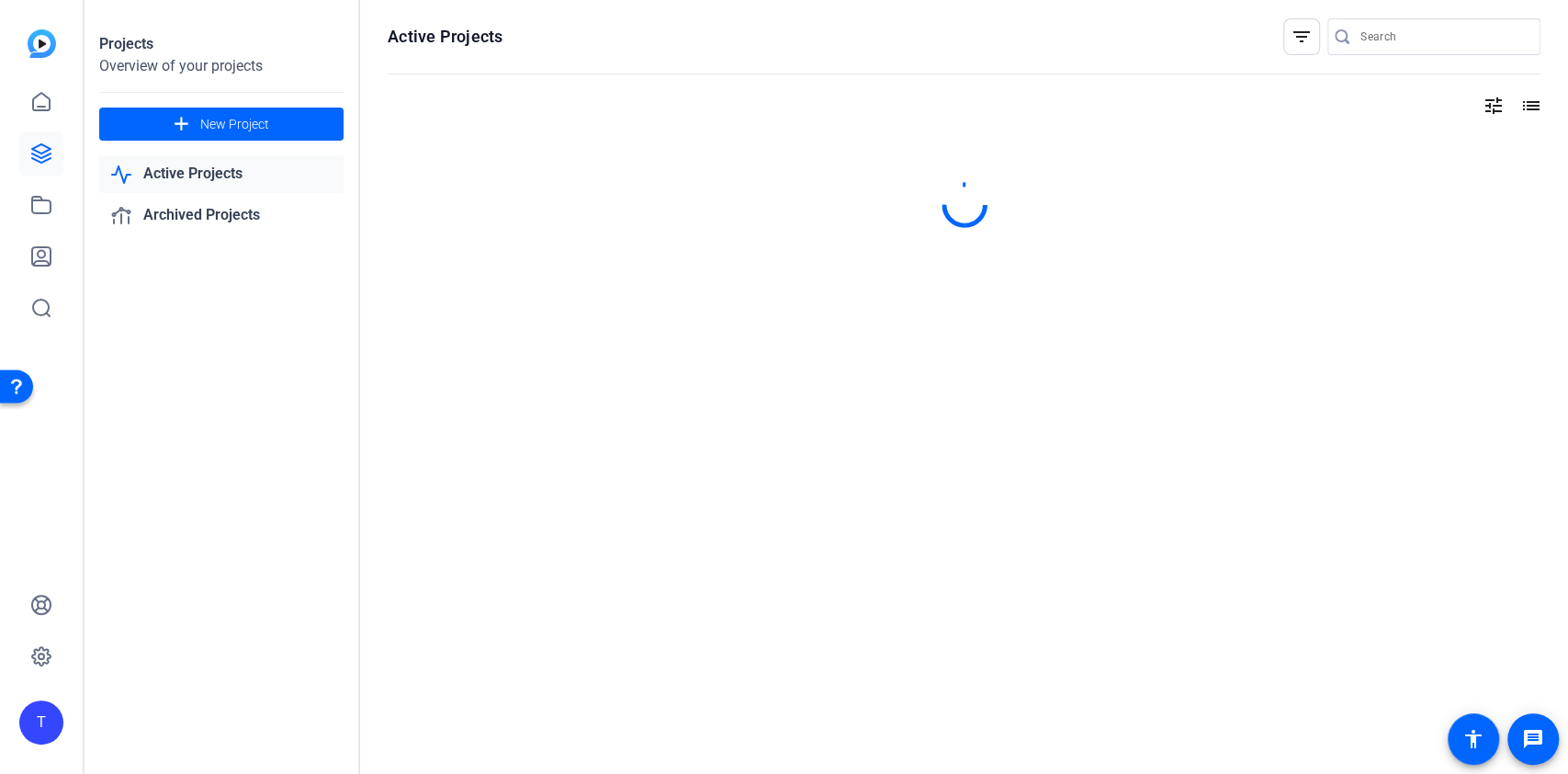
click at [43, 54] on img at bounding box center [41, 43] width 28 height 28
